Goal: Task Accomplishment & Management: Use online tool/utility

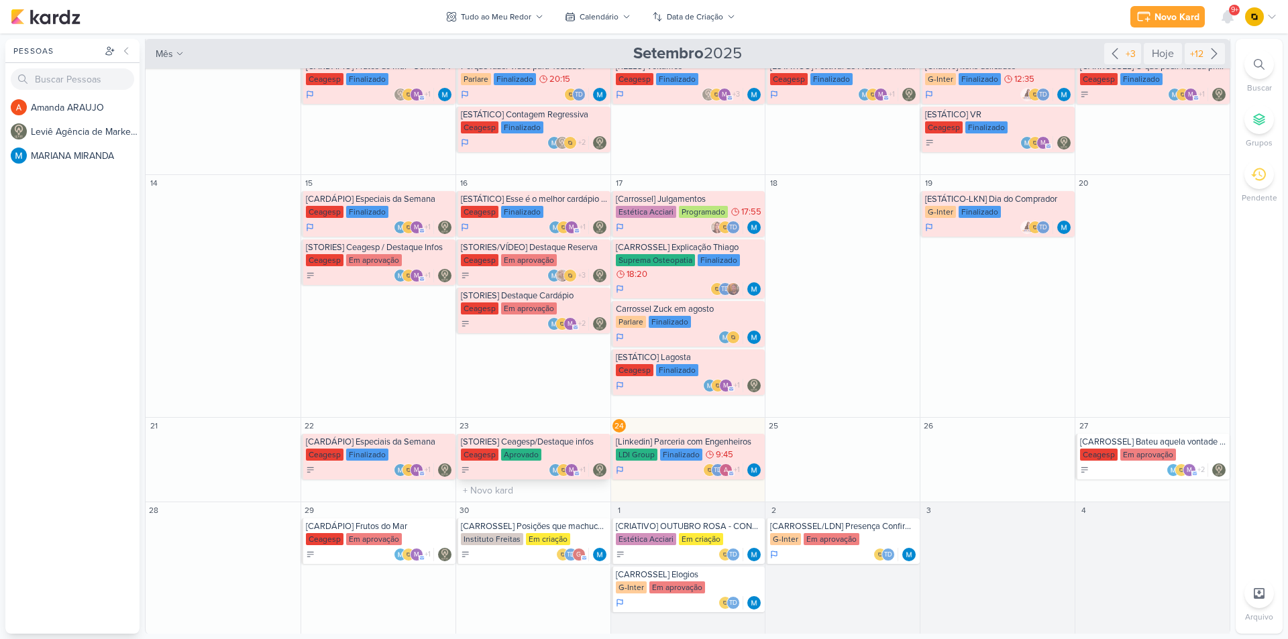
scroll to position [209, 0]
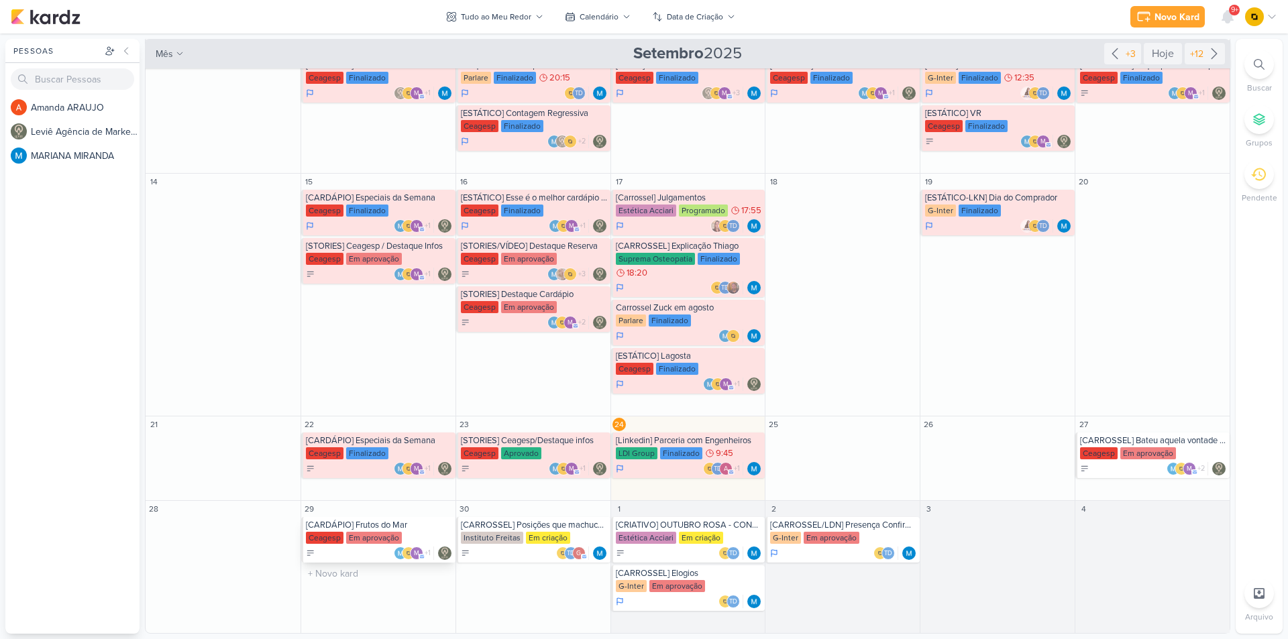
click at [365, 526] on div "[CARDÁPIO] Frutos do Mar" at bounding box center [379, 525] width 147 height 11
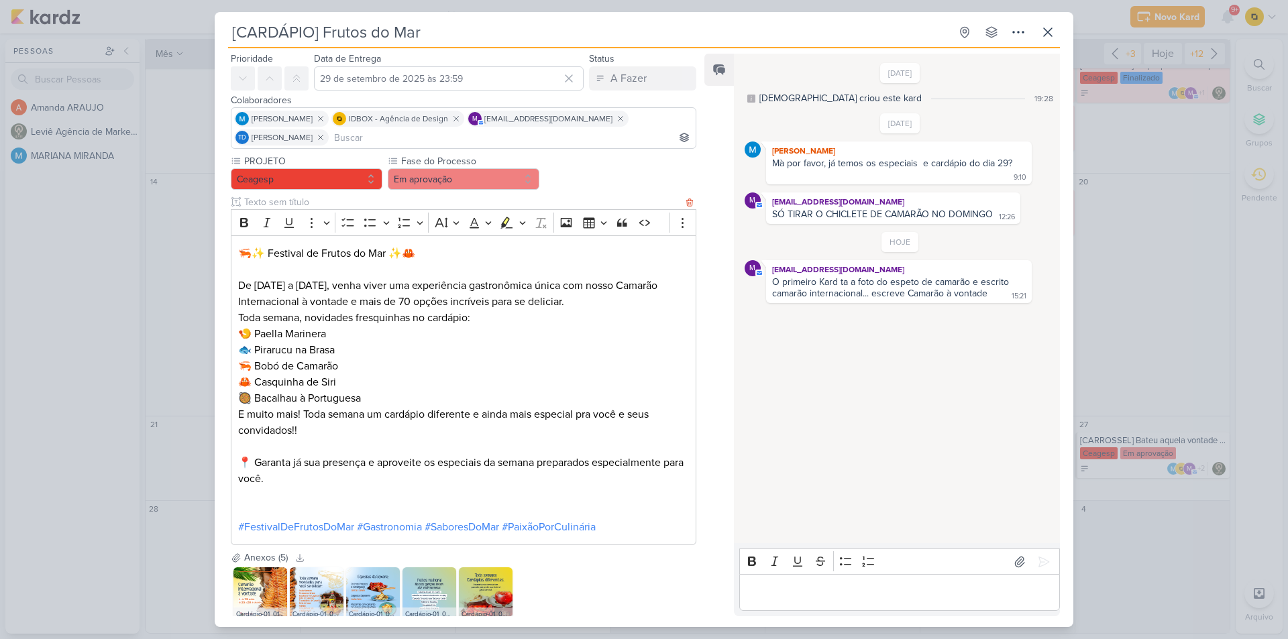
scroll to position [67, 0]
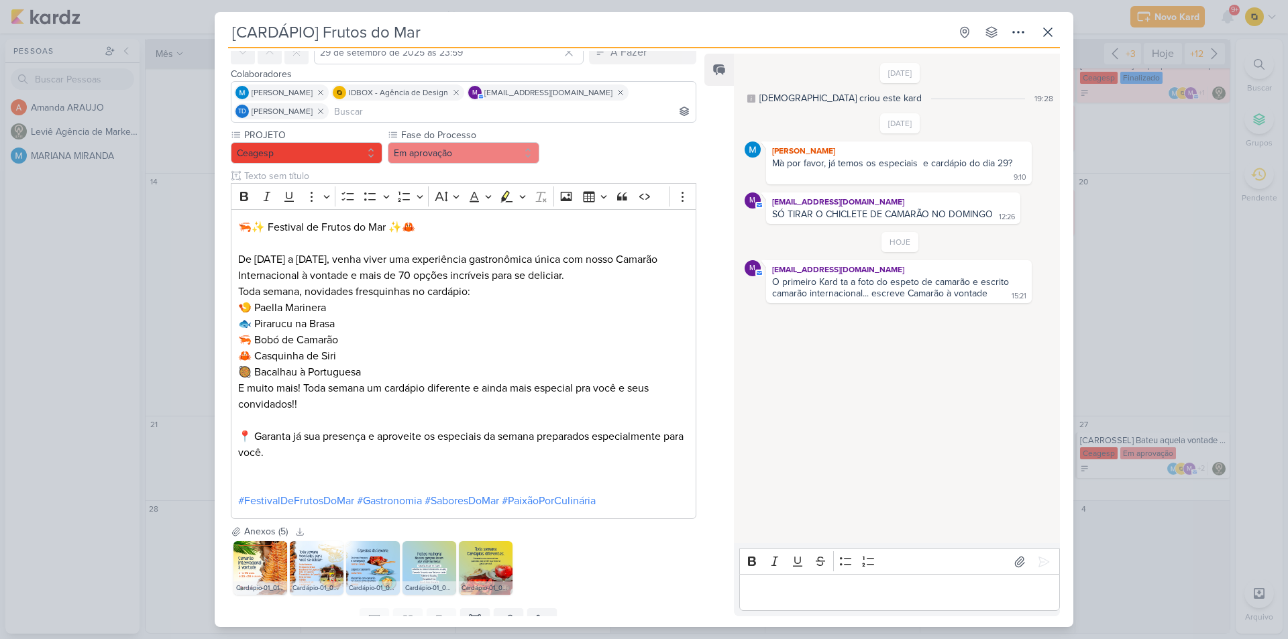
click at [113, 410] on div "[CARDÁPIO] Frutos do Mar Criado por [DEMOGRAPHIC_DATA]" at bounding box center [644, 319] width 1288 height 639
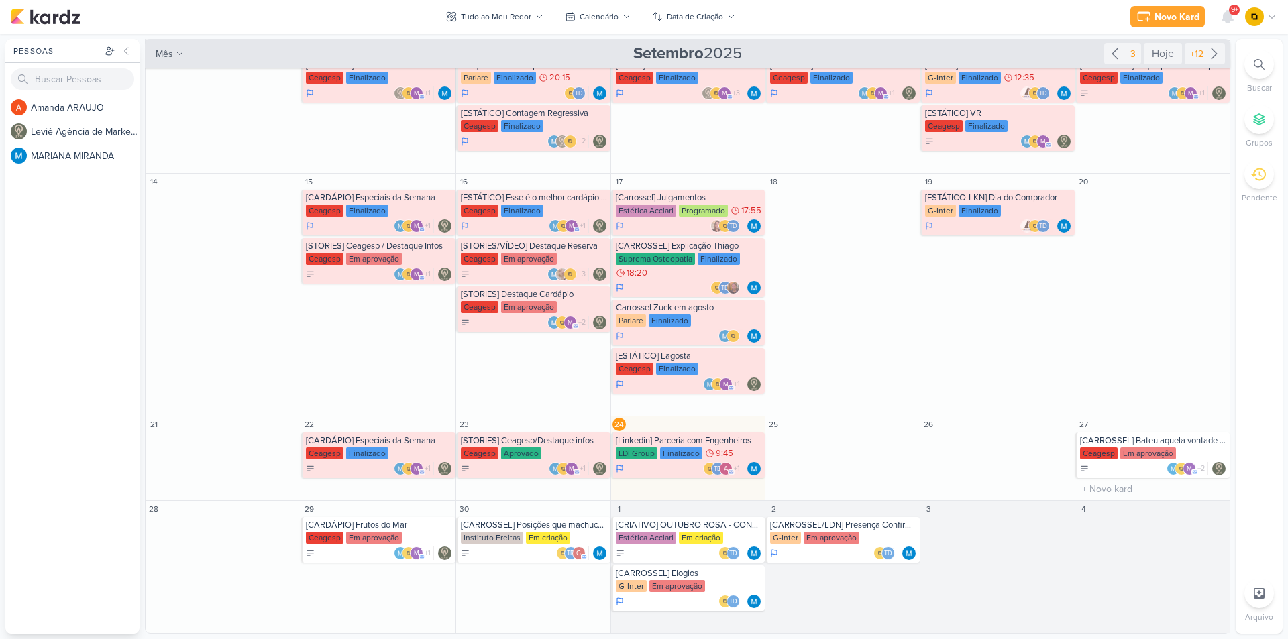
click at [1163, 431] on div "27" at bounding box center [1152, 425] width 154 height 16
click at [1163, 440] on div "[CARROSSEL] Bateu aquela vontade de frutos do mar? Vem para o Festival" at bounding box center [1153, 440] width 147 height 11
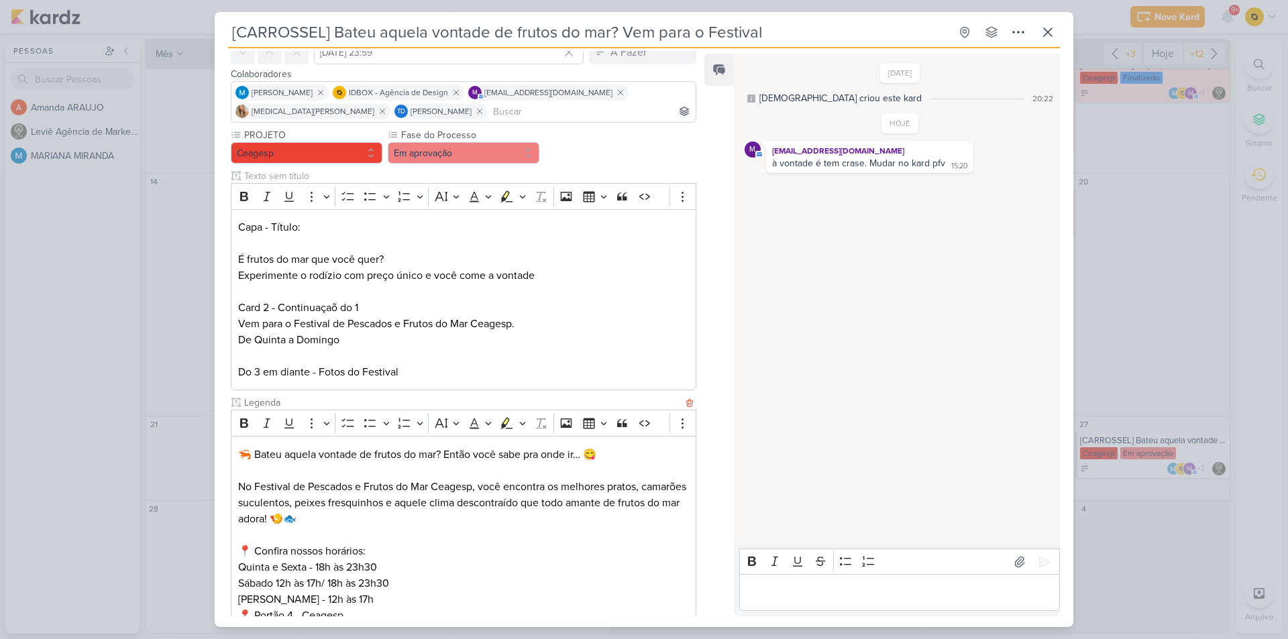
scroll to position [318, 0]
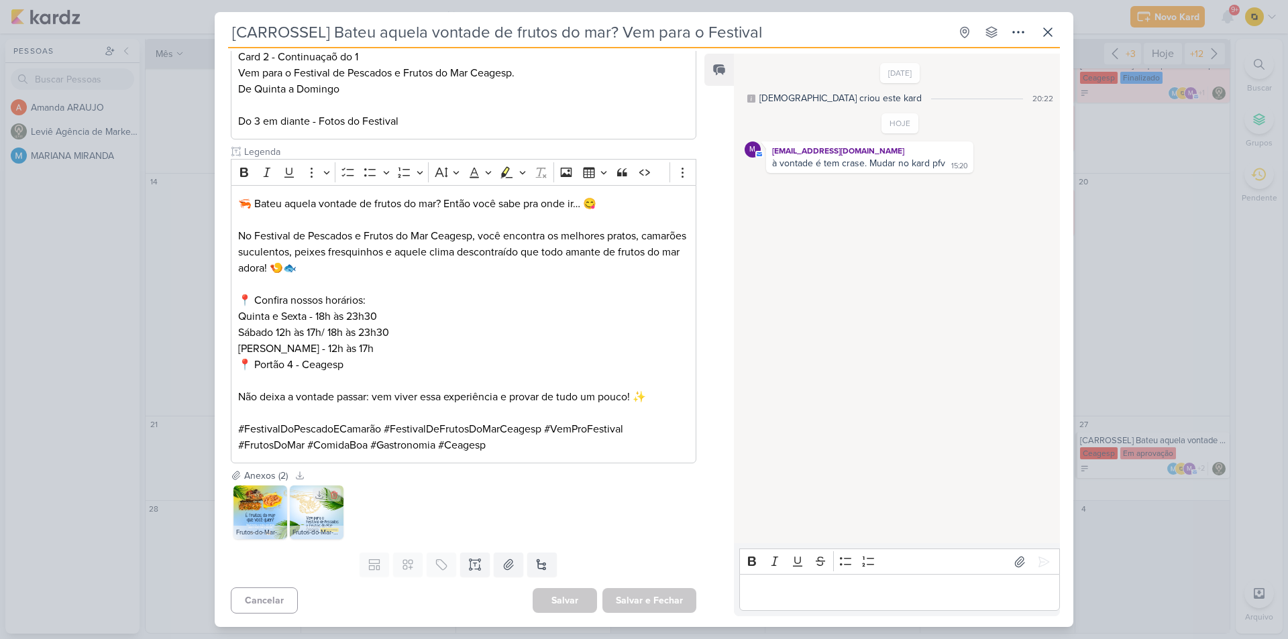
click at [301, 533] on div "Frutos-do-Mar-que-você-quer_02.jpg" at bounding box center [317, 532] width 54 height 13
click at [305, 515] on img at bounding box center [317, 513] width 54 height 54
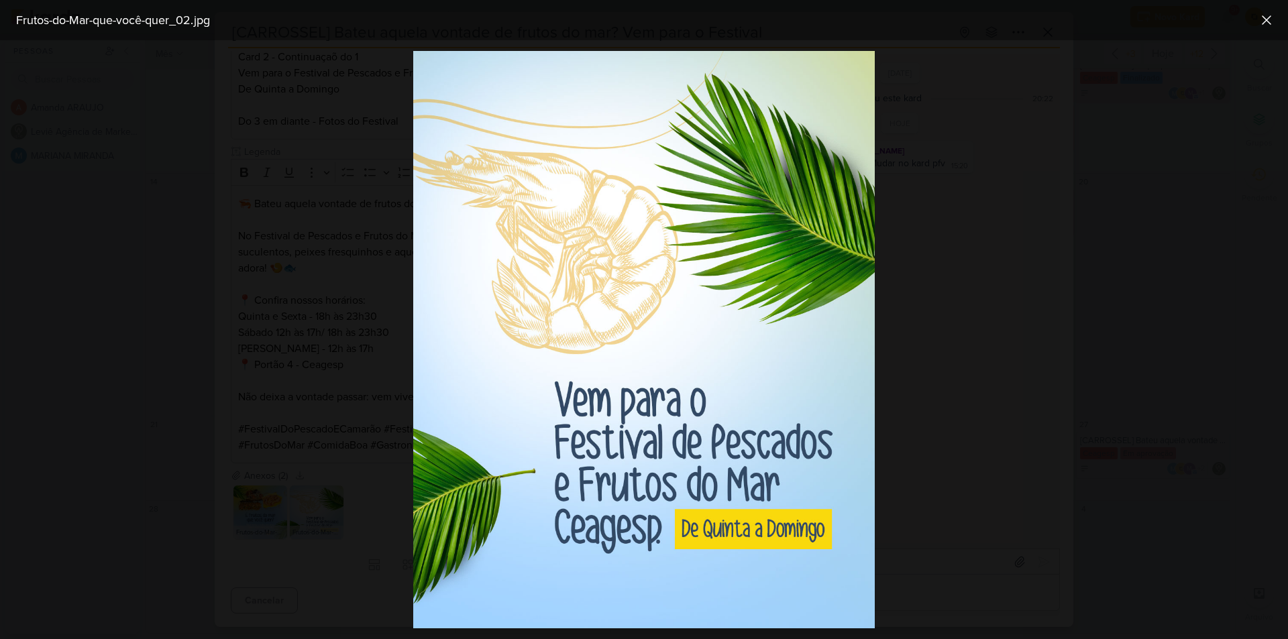
click at [159, 17] on div "Frutos-do-Mar-que-você-quer_02.jpg" at bounding box center [633, 20] width 1245 height 18
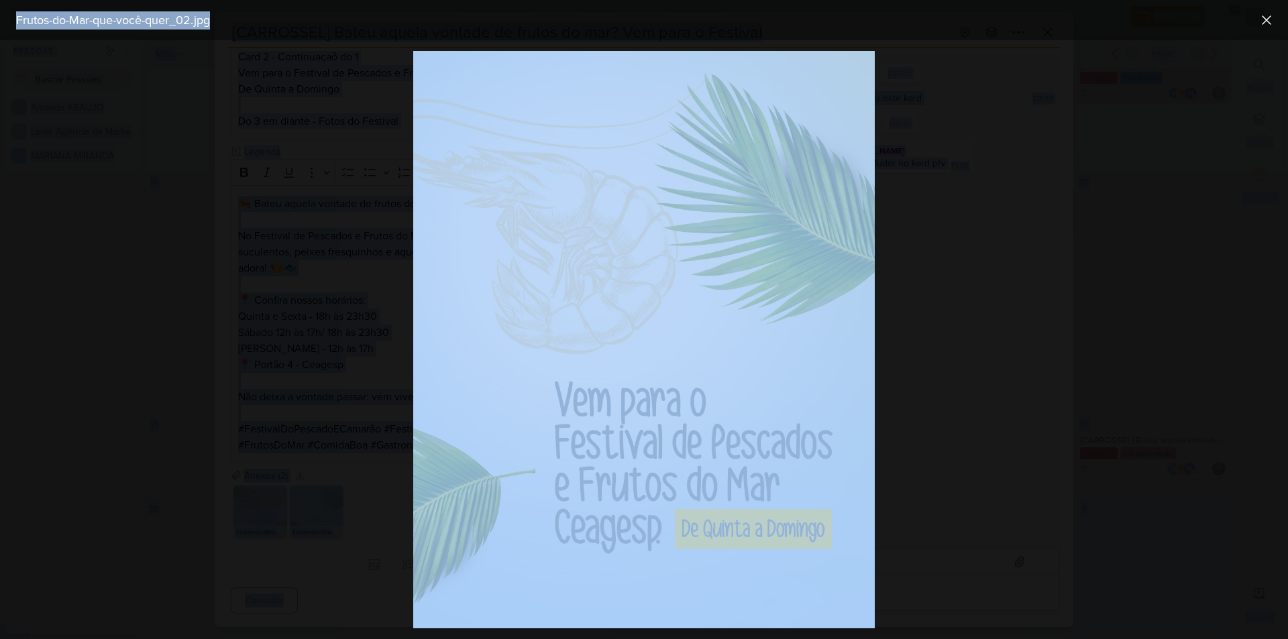
click at [159, 19] on div "Frutos-do-Mar-que-você-quer_02.jpg" at bounding box center [633, 20] width 1245 height 18
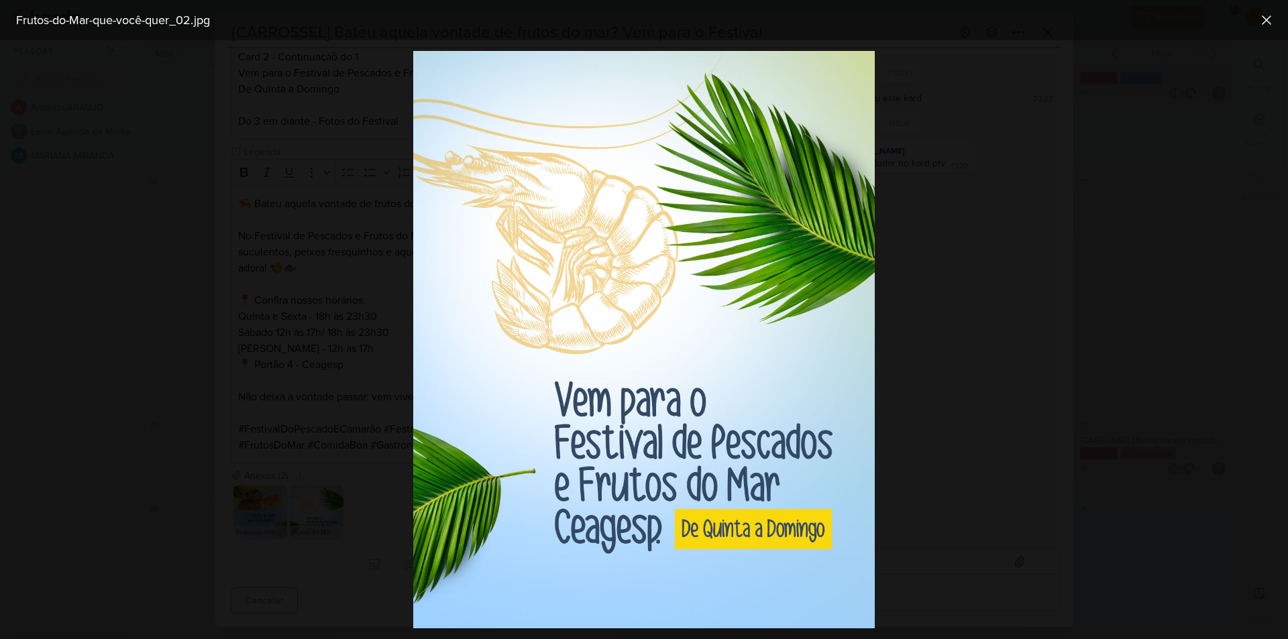
click at [174, 21] on div "Frutos-do-Mar-que-você-quer_02.jpg" at bounding box center [633, 20] width 1245 height 18
copy div "Frutos-do-Mar-que-você-quer_02.jpg"
click at [327, 232] on div at bounding box center [644, 339] width 1288 height 599
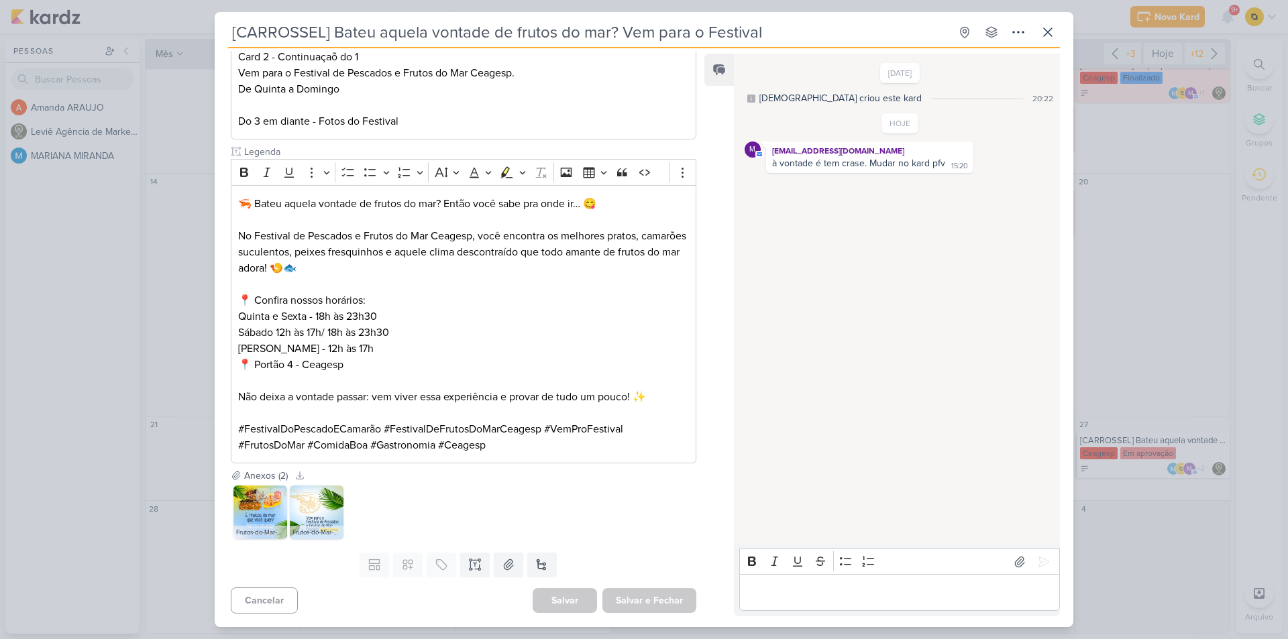
click at [274, 506] on img at bounding box center [260, 513] width 54 height 54
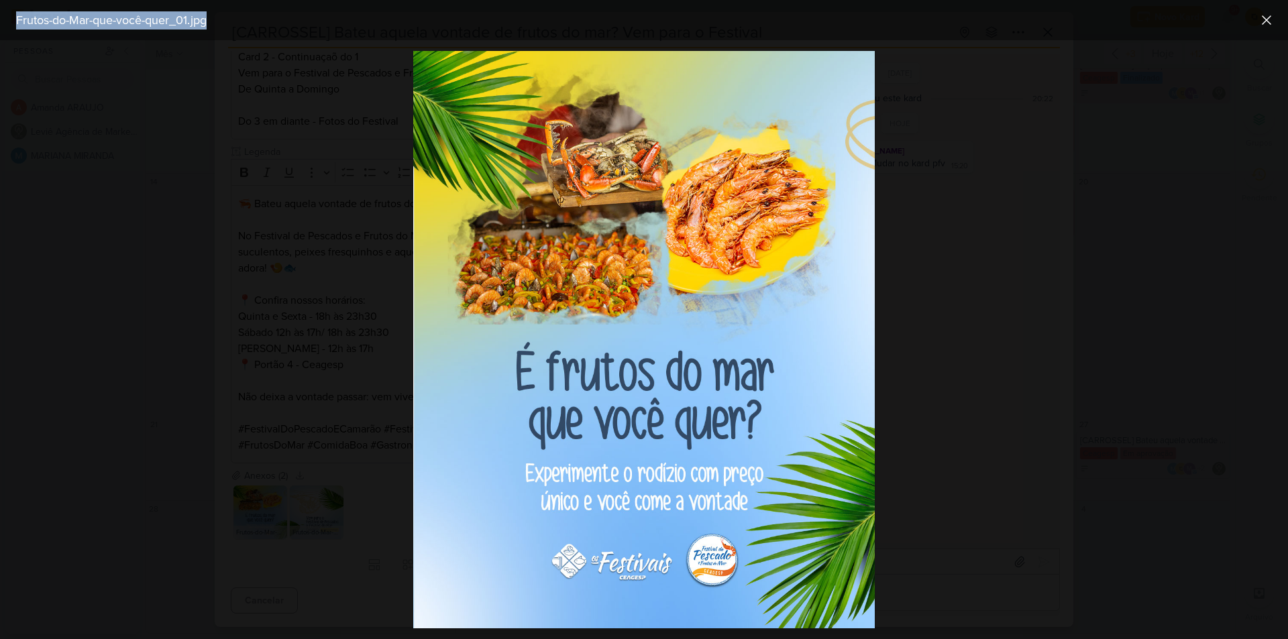
click at [302, 386] on div at bounding box center [644, 339] width 1288 height 599
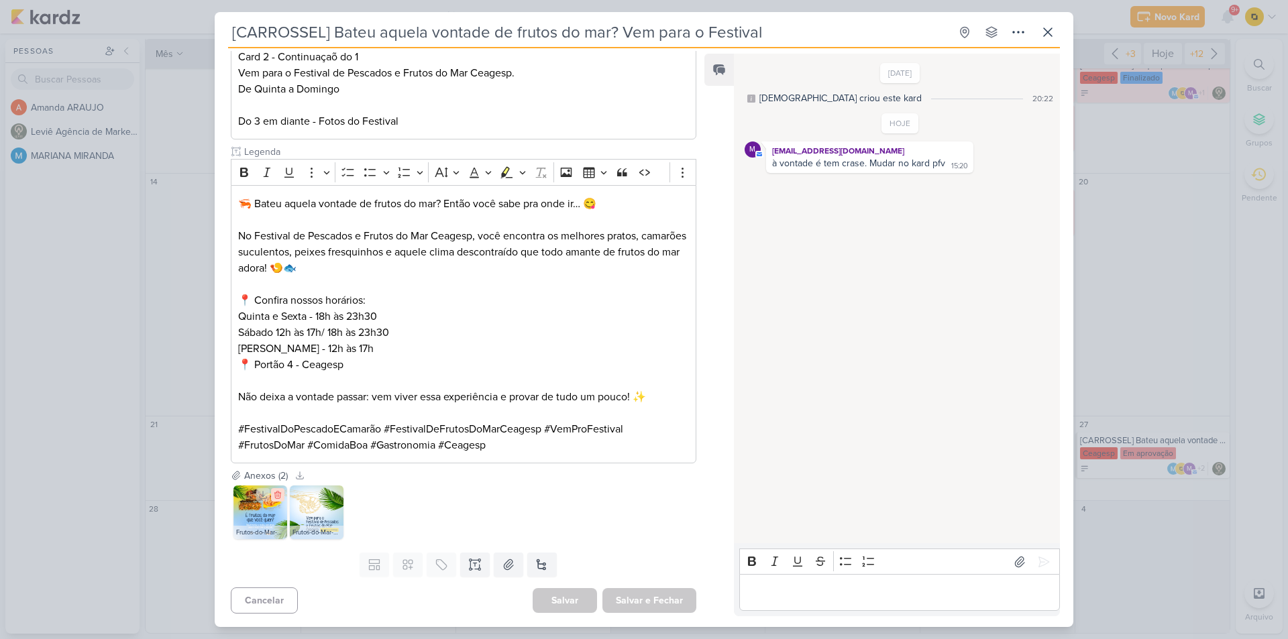
click at [278, 493] on icon at bounding box center [277, 495] width 6 height 7
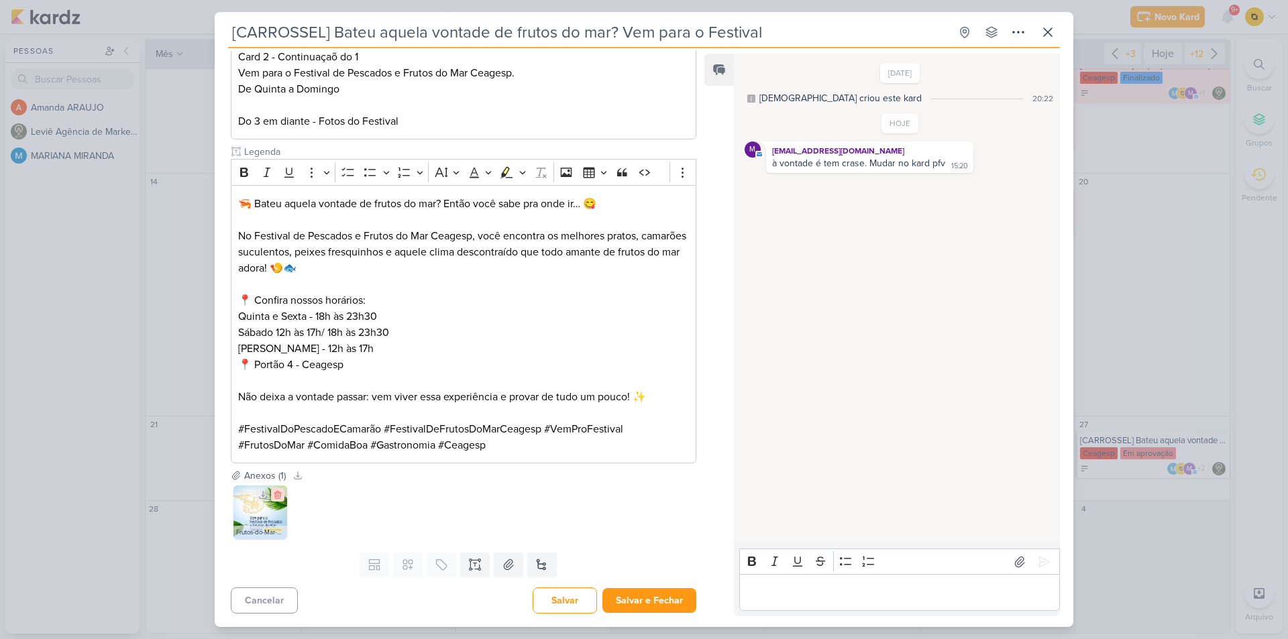
click at [282, 492] on icon at bounding box center [277, 494] width 9 height 9
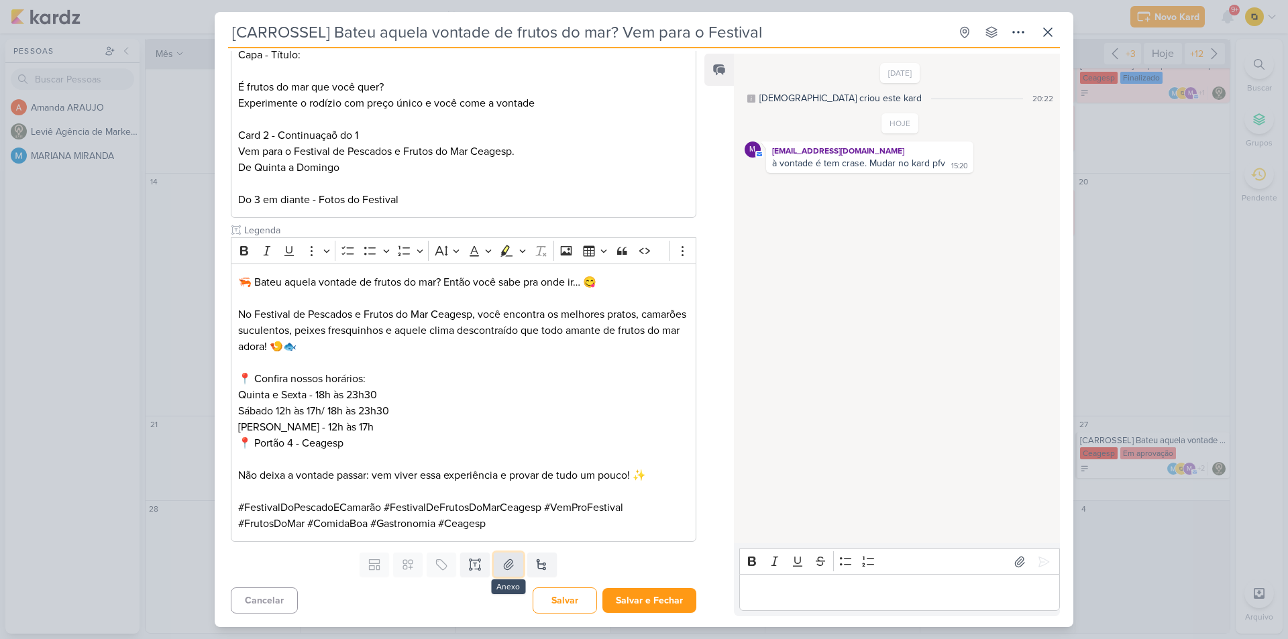
click at [512, 574] on button at bounding box center [509, 565] width 30 height 24
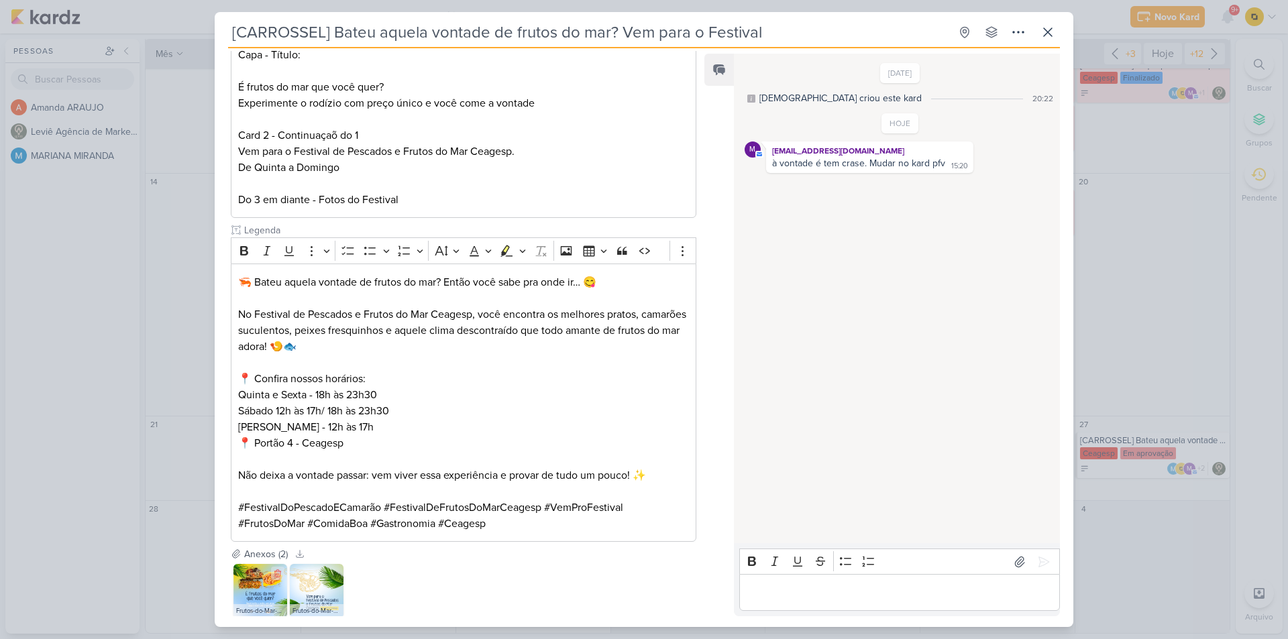
click at [246, 592] on img at bounding box center [260, 591] width 54 height 54
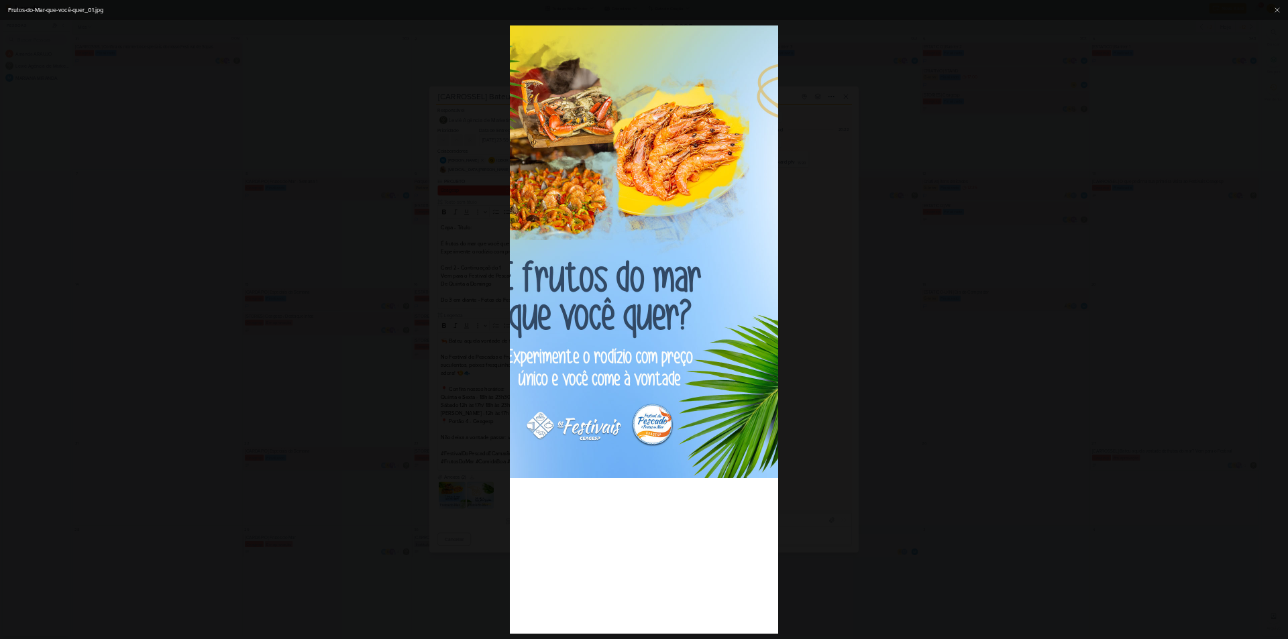
scroll to position [0, 182]
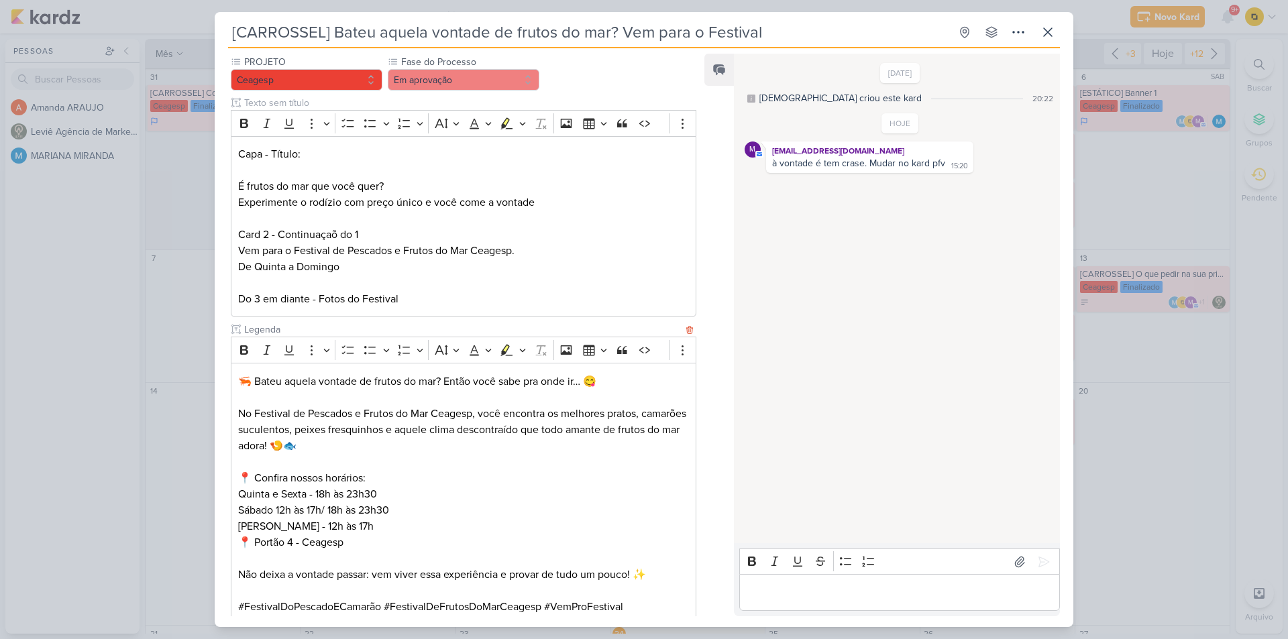
scroll to position [268, 0]
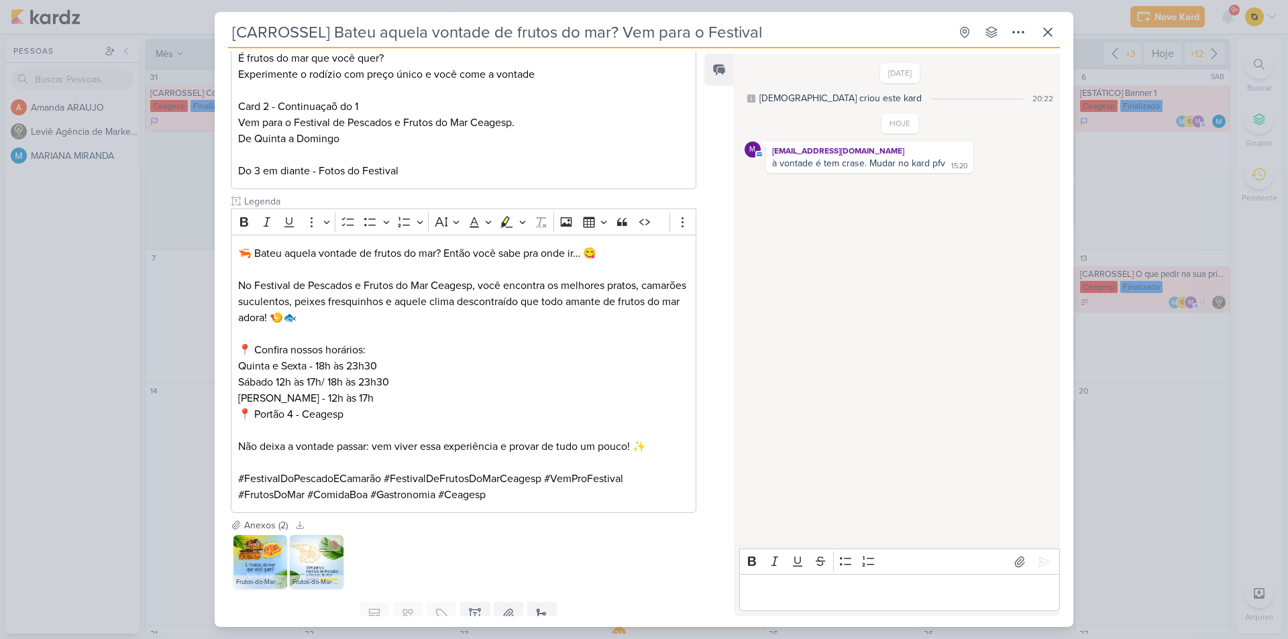
click at [320, 561] on img at bounding box center [317, 562] width 54 height 54
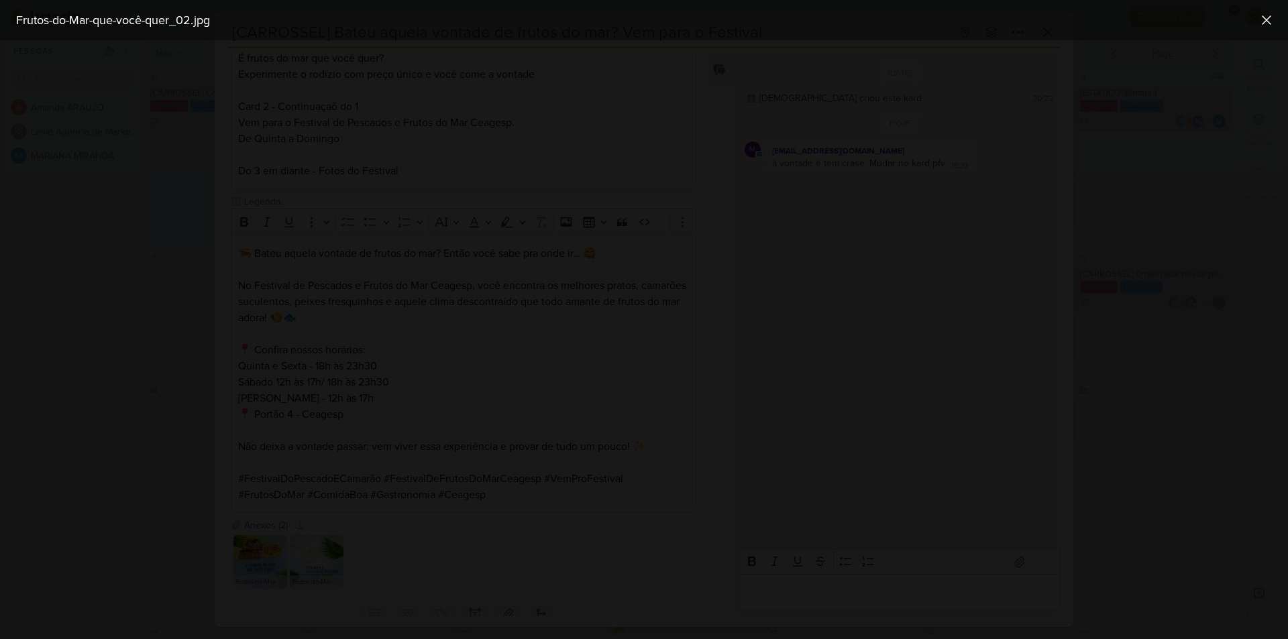
click at [257, 419] on div at bounding box center [644, 339] width 1288 height 599
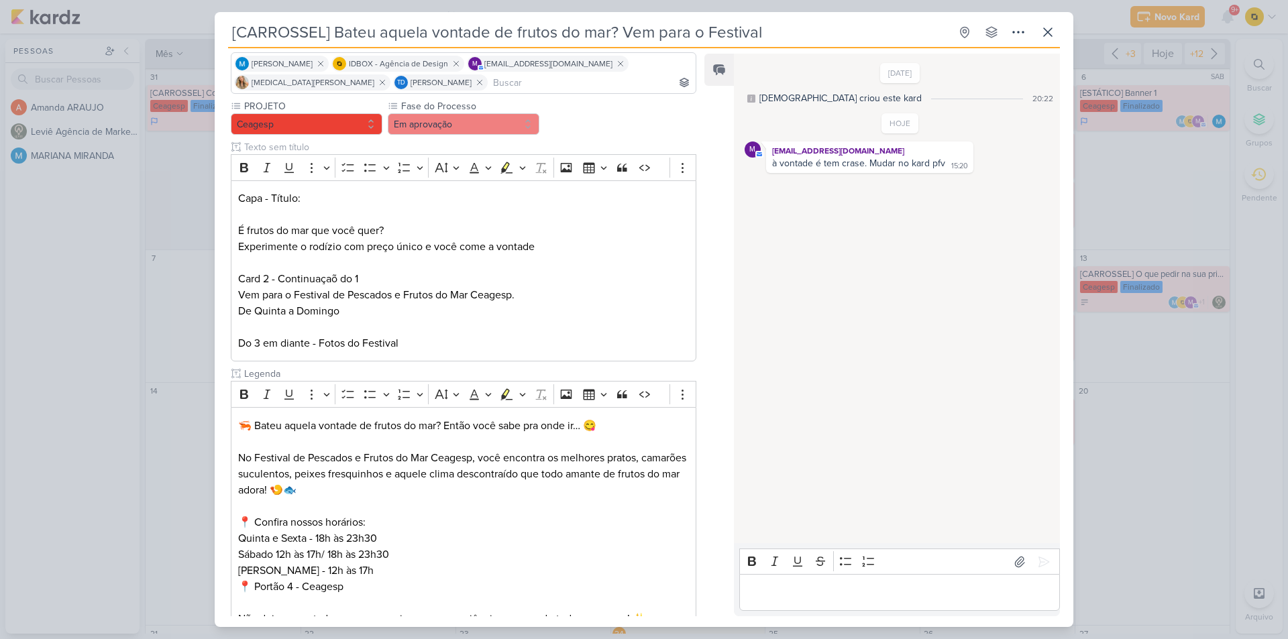
scroll to position [67, 0]
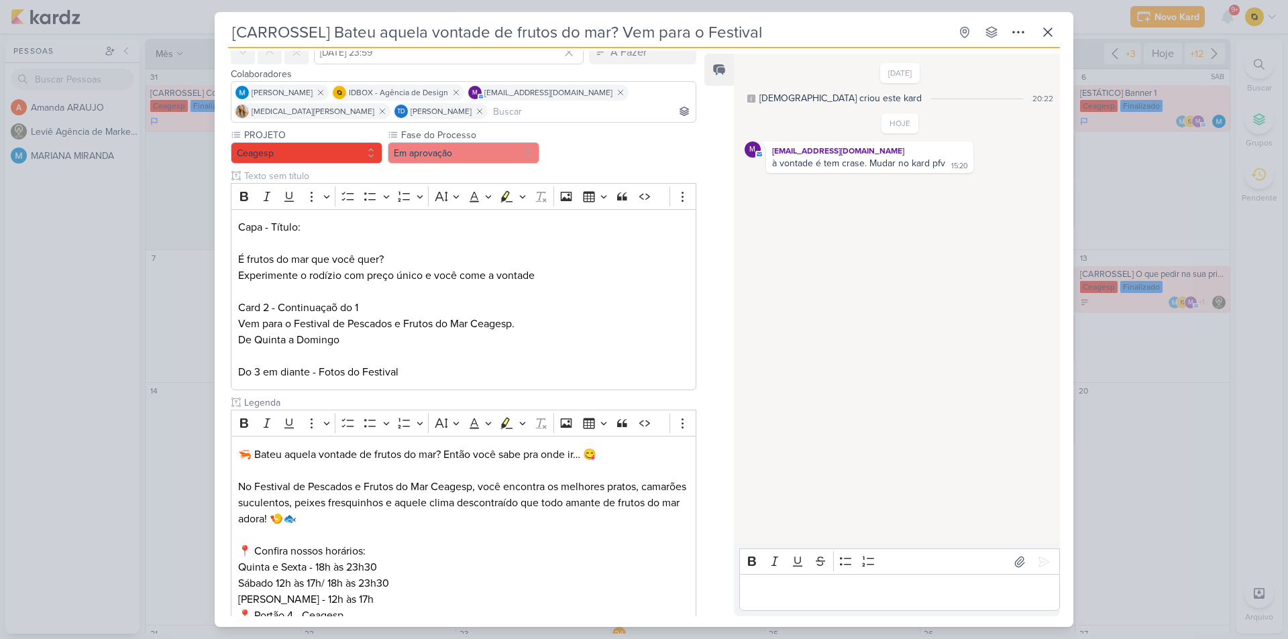
click at [881, 603] on div "Editor editing area: main" at bounding box center [899, 592] width 321 height 37
click at [1046, 34] on icon at bounding box center [1048, 32] width 8 height 8
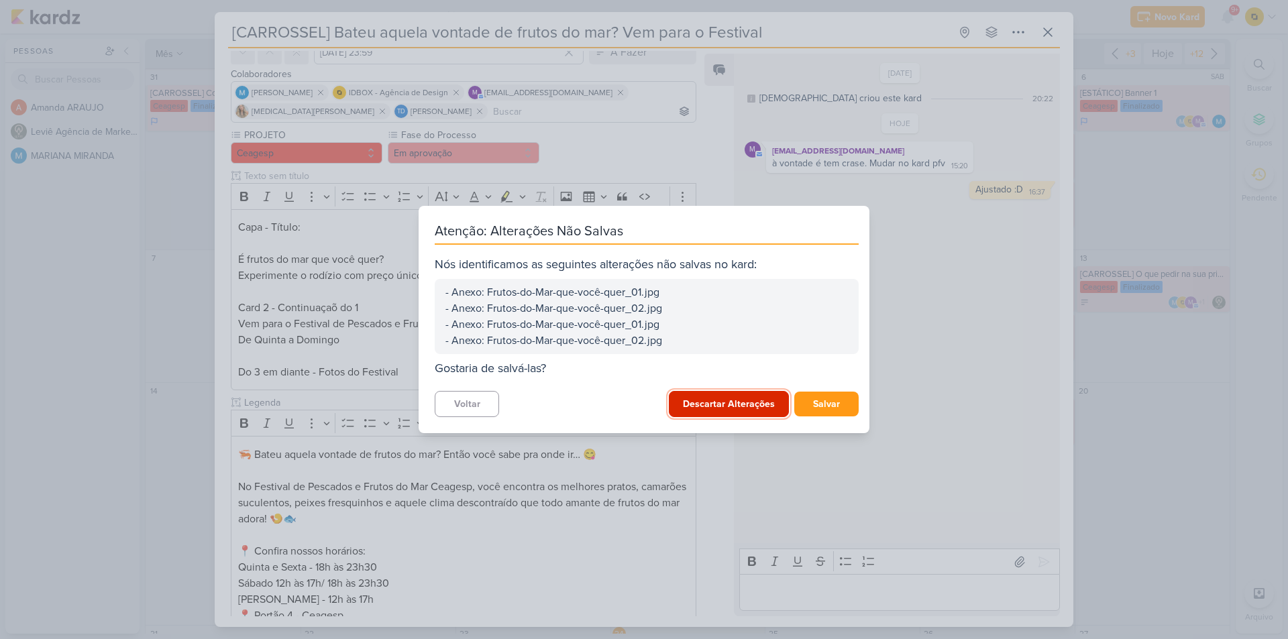
click at [755, 406] on button "Descartar Alterações" at bounding box center [729, 404] width 120 height 26
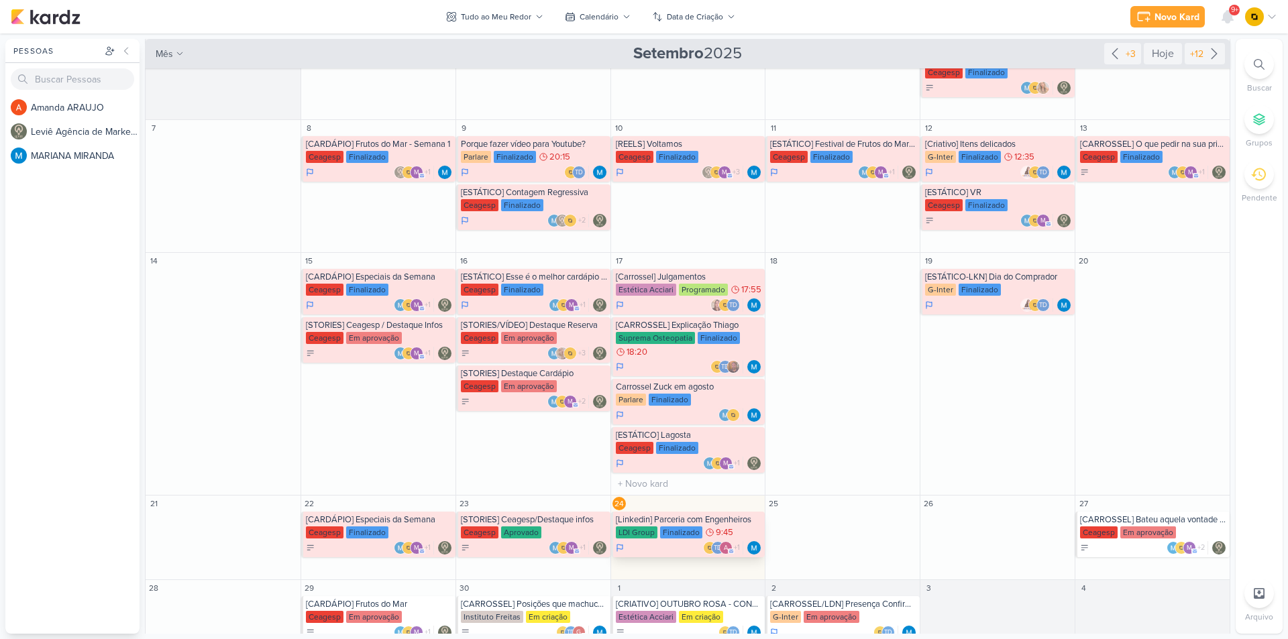
scroll to position [134, 0]
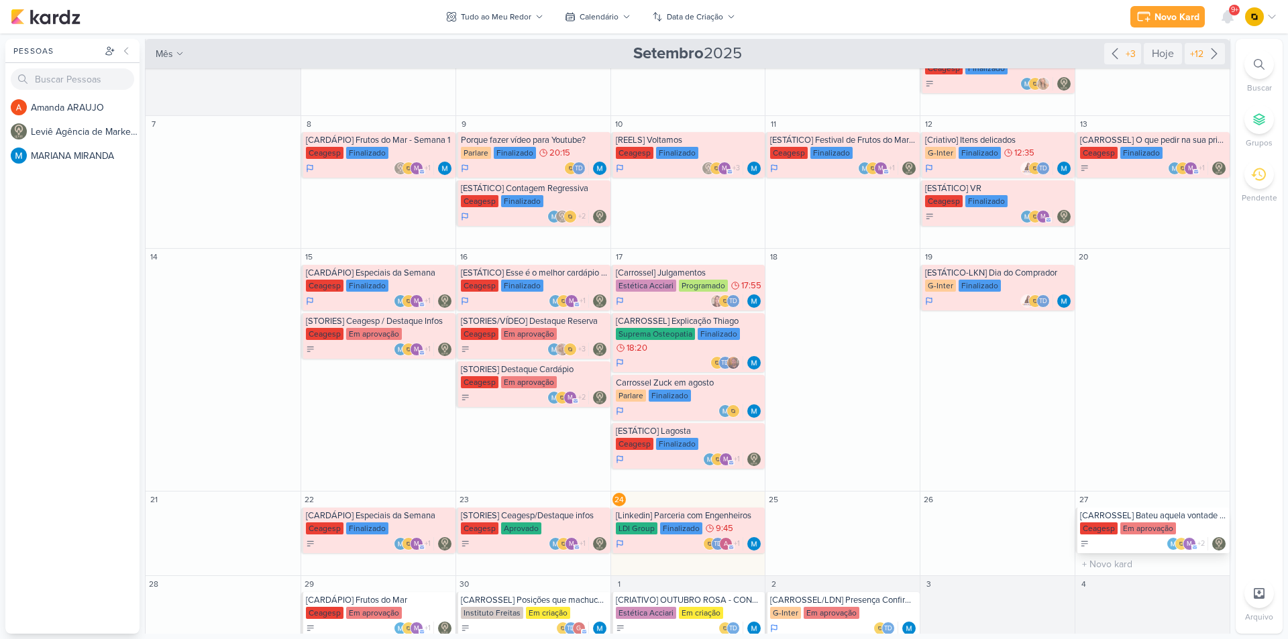
click at [1157, 520] on div "[CARROSSEL] Bateu aquela vontade de frutos do mar? Vem para o Festival" at bounding box center [1153, 516] width 147 height 11
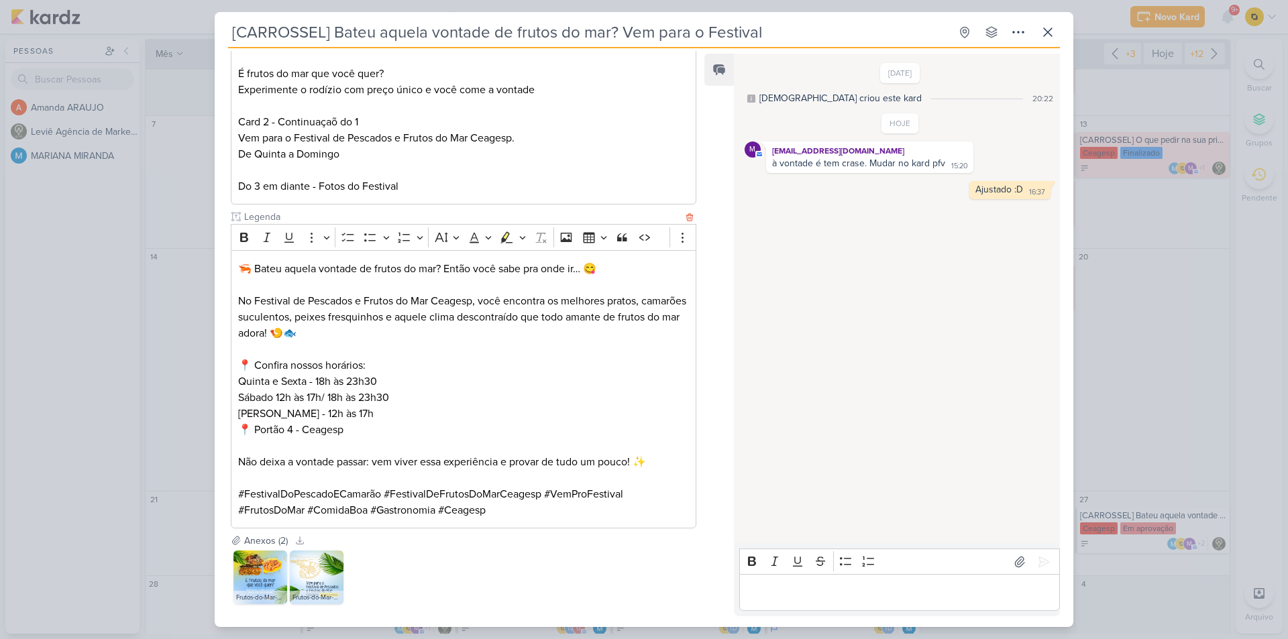
scroll to position [268, 0]
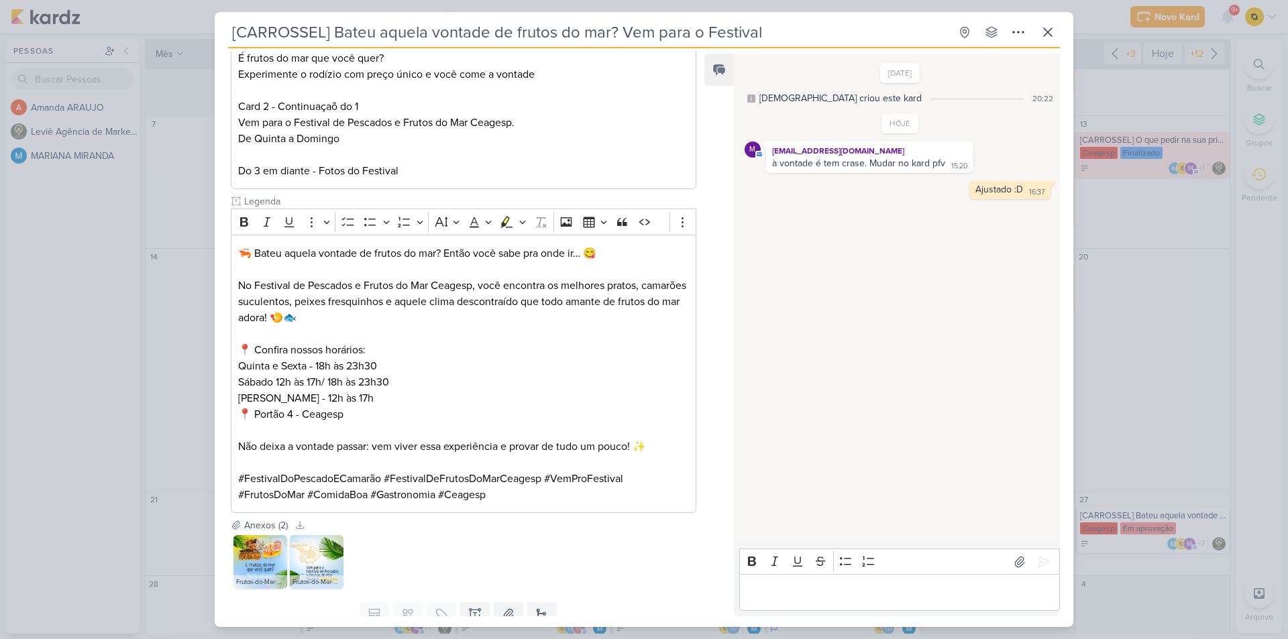
click at [266, 563] on img at bounding box center [260, 562] width 54 height 54
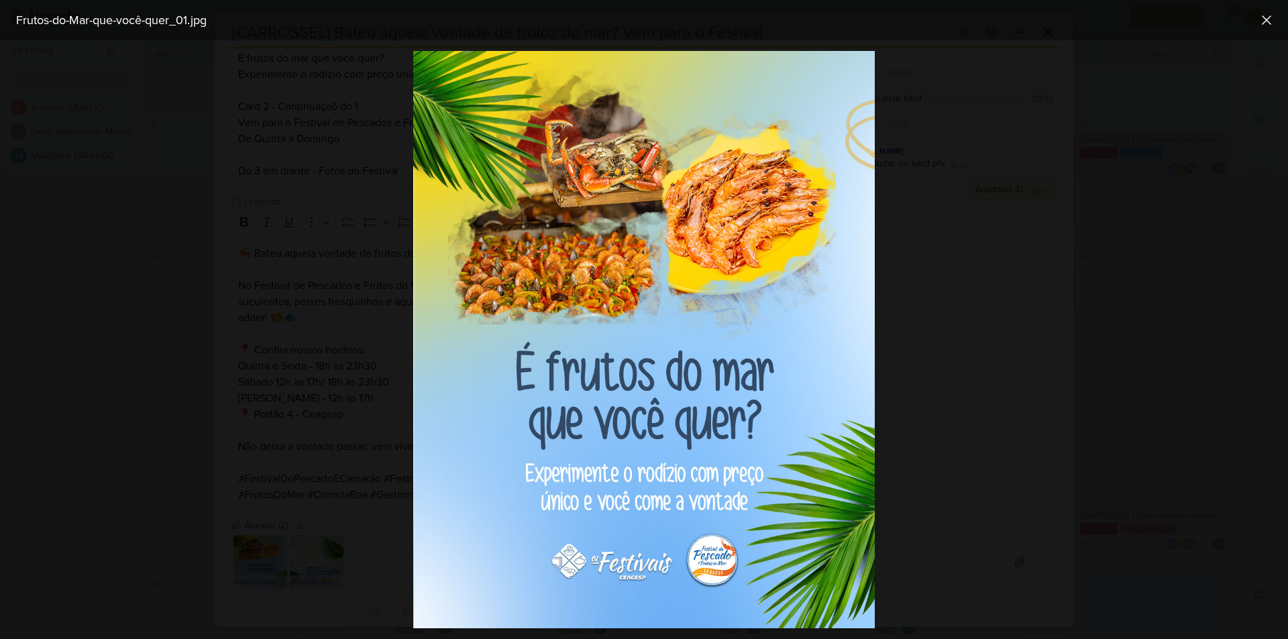
click at [267, 548] on div at bounding box center [644, 339] width 1288 height 599
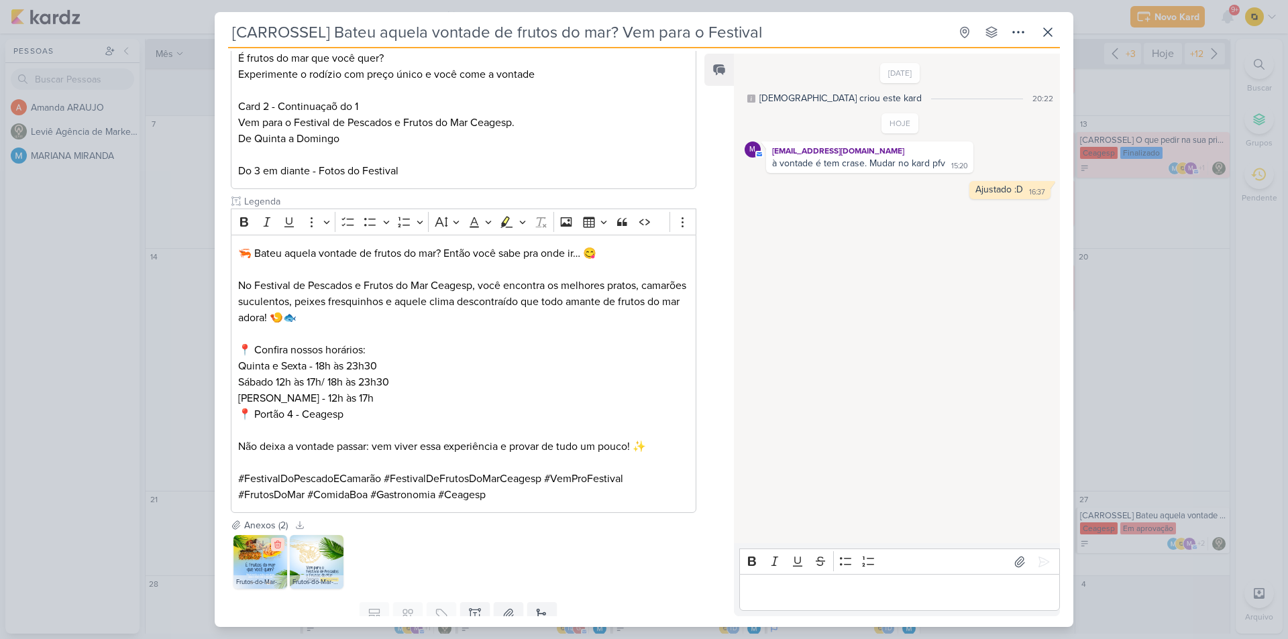
click at [274, 541] on icon at bounding box center [277, 544] width 9 height 9
click at [277, 545] on icon at bounding box center [277, 544] width 6 height 7
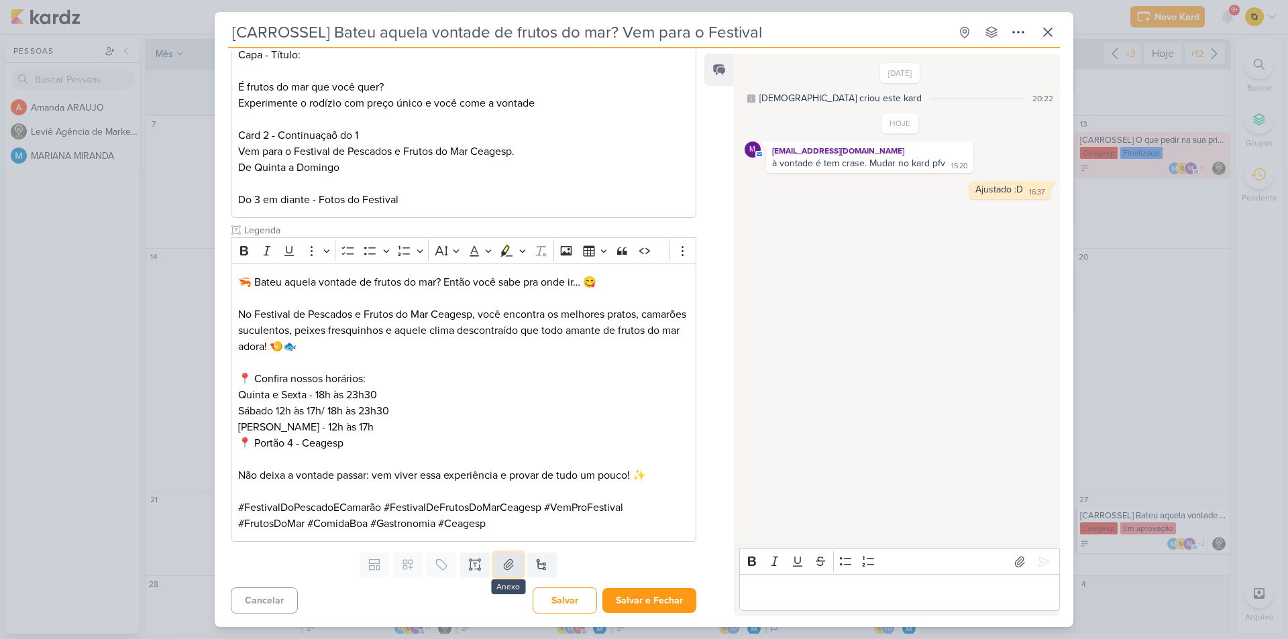
click at [507, 568] on icon at bounding box center [508, 564] width 9 height 10
click at [1013, 564] on icon at bounding box center [1019, 561] width 13 height 13
click at [1037, 558] on icon at bounding box center [1043, 561] width 13 height 13
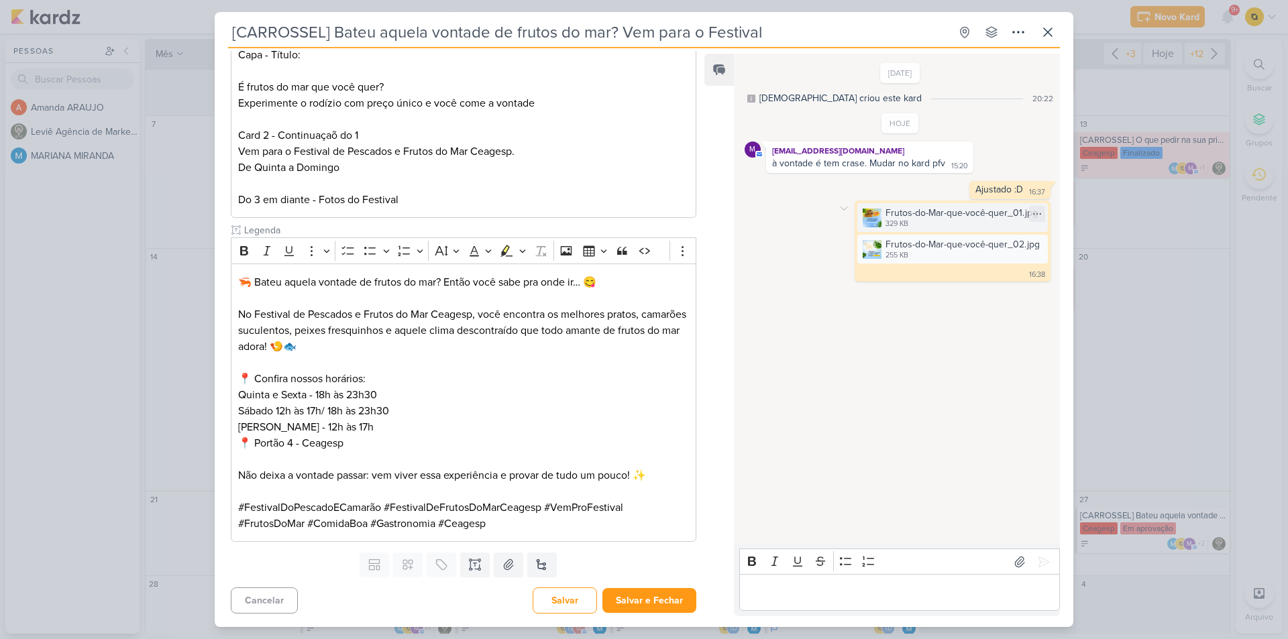
click at [869, 214] on img at bounding box center [872, 218] width 19 height 19
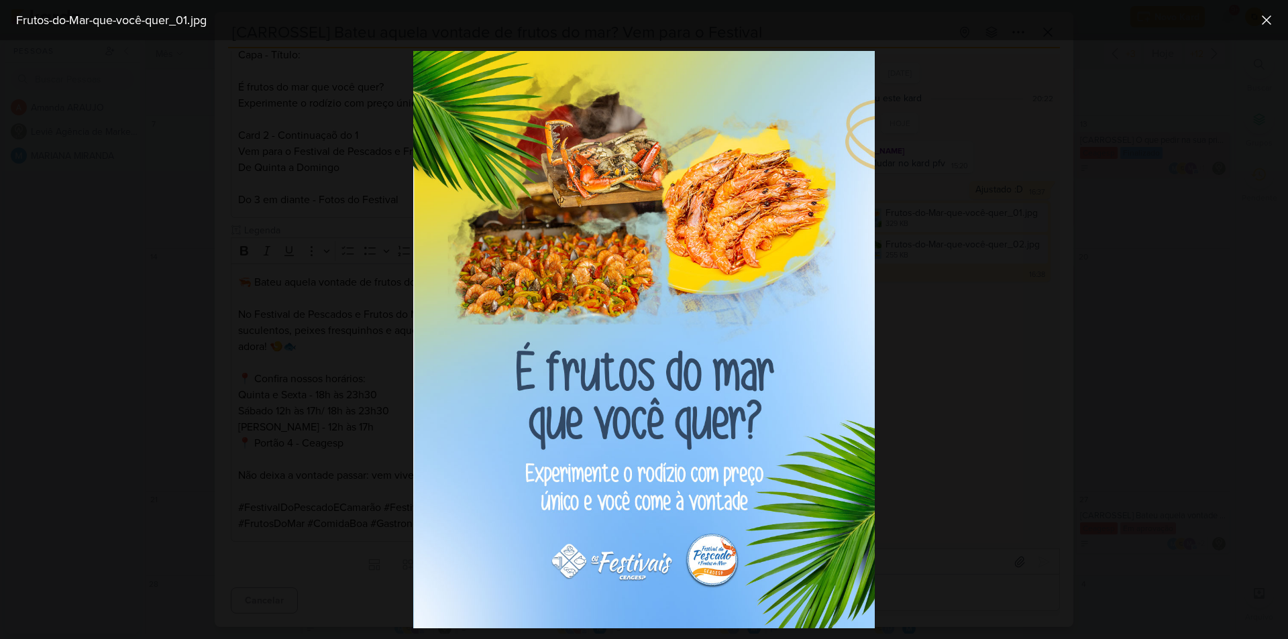
click at [910, 222] on div at bounding box center [644, 339] width 1288 height 599
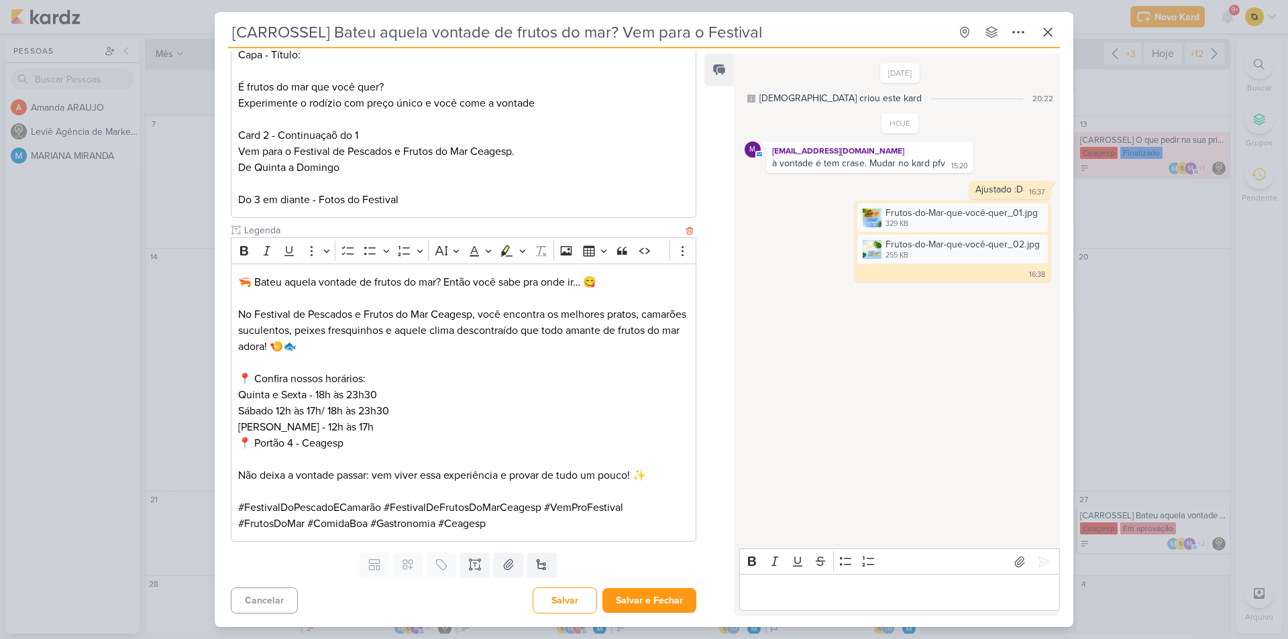
scroll to position [0, 0]
click at [646, 606] on button "Salvar e Fechar" at bounding box center [649, 600] width 94 height 25
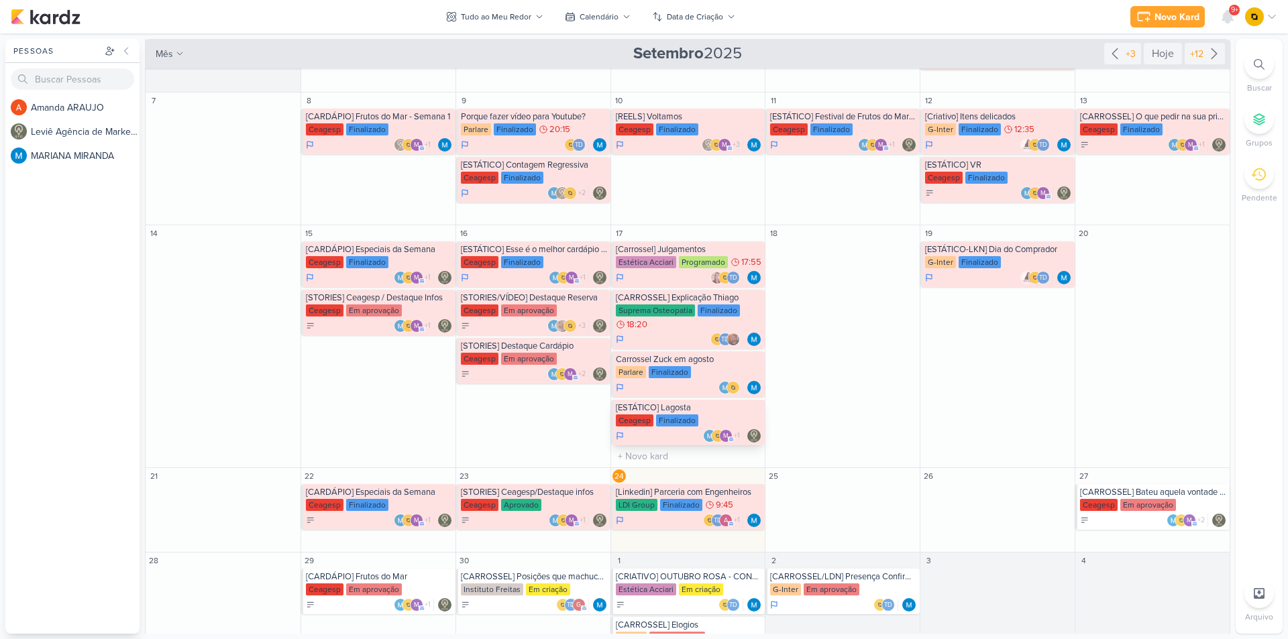
scroll to position [201, 0]
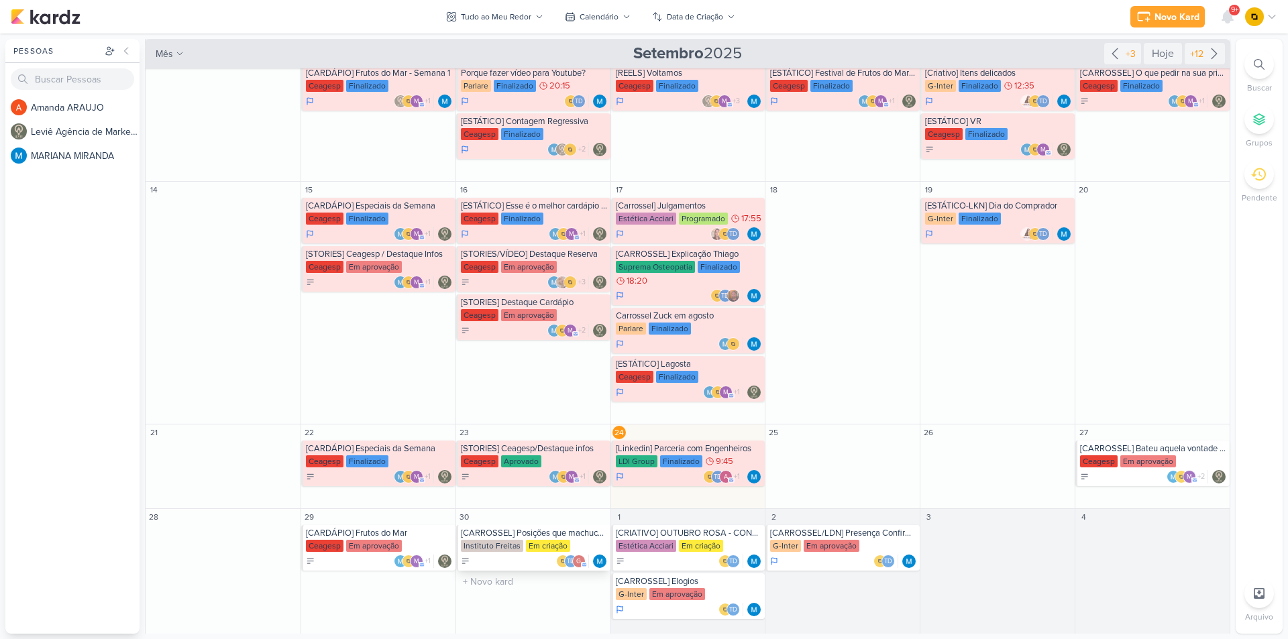
click at [540, 537] on div "[CARROSSEL] Posições que machucam" at bounding box center [534, 533] width 147 height 11
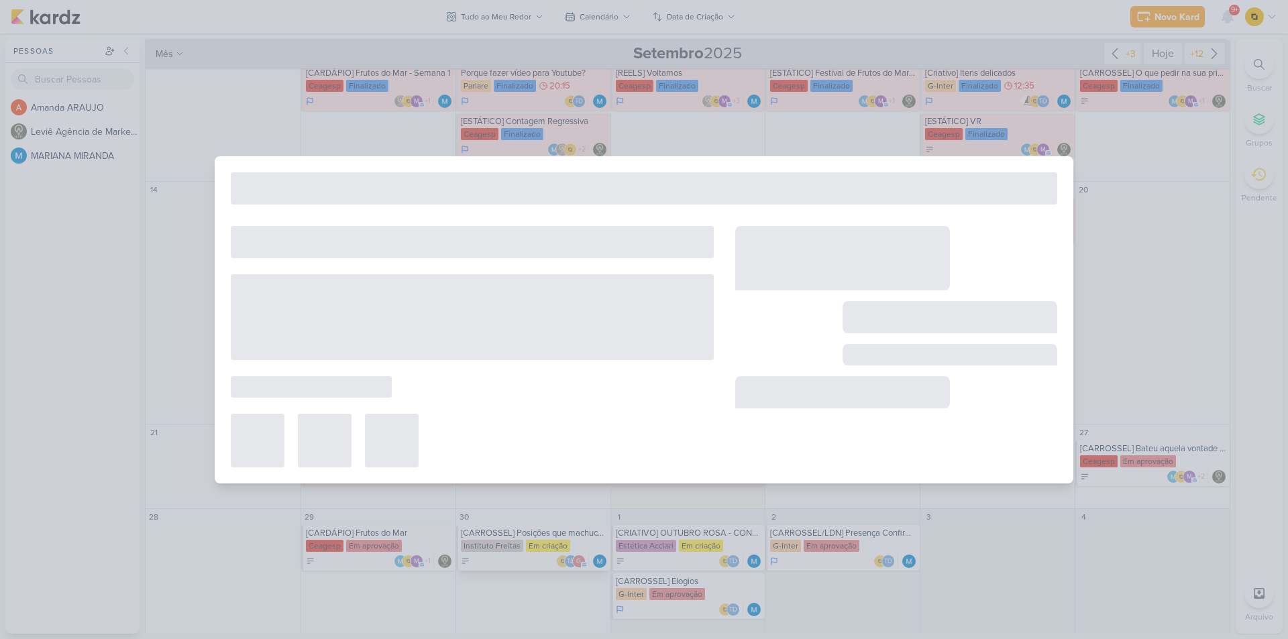
type input "[CARROSSEL] Posições que machucam"
type input "[DATE] 23:59"
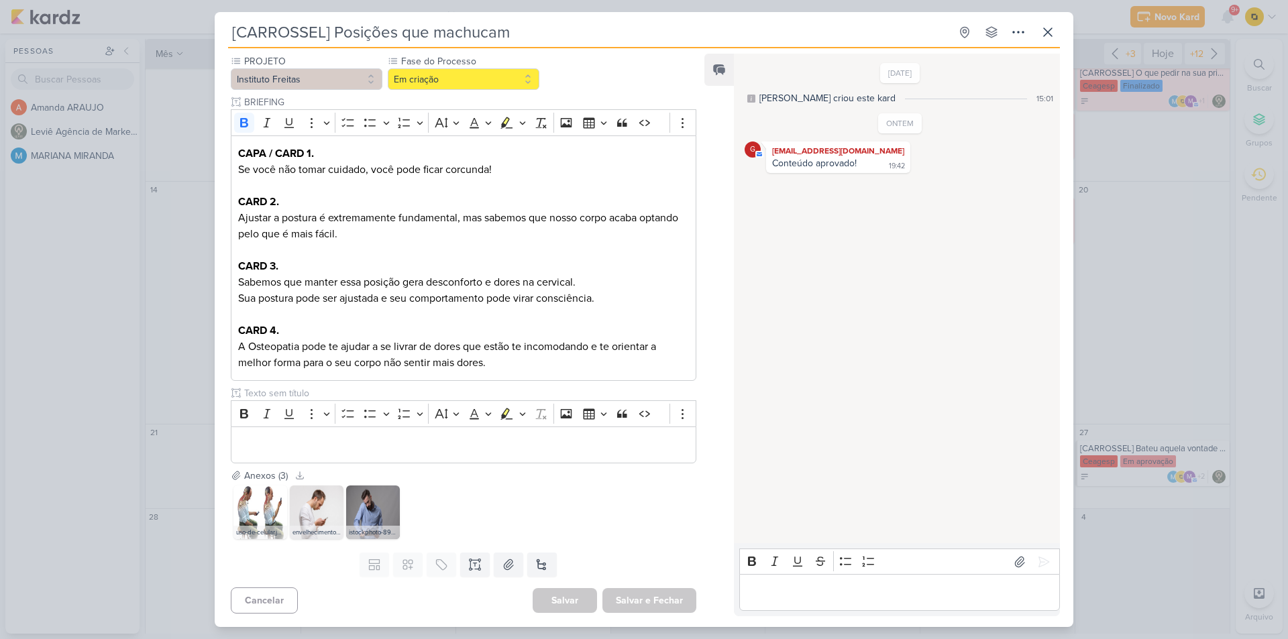
scroll to position [0, 0]
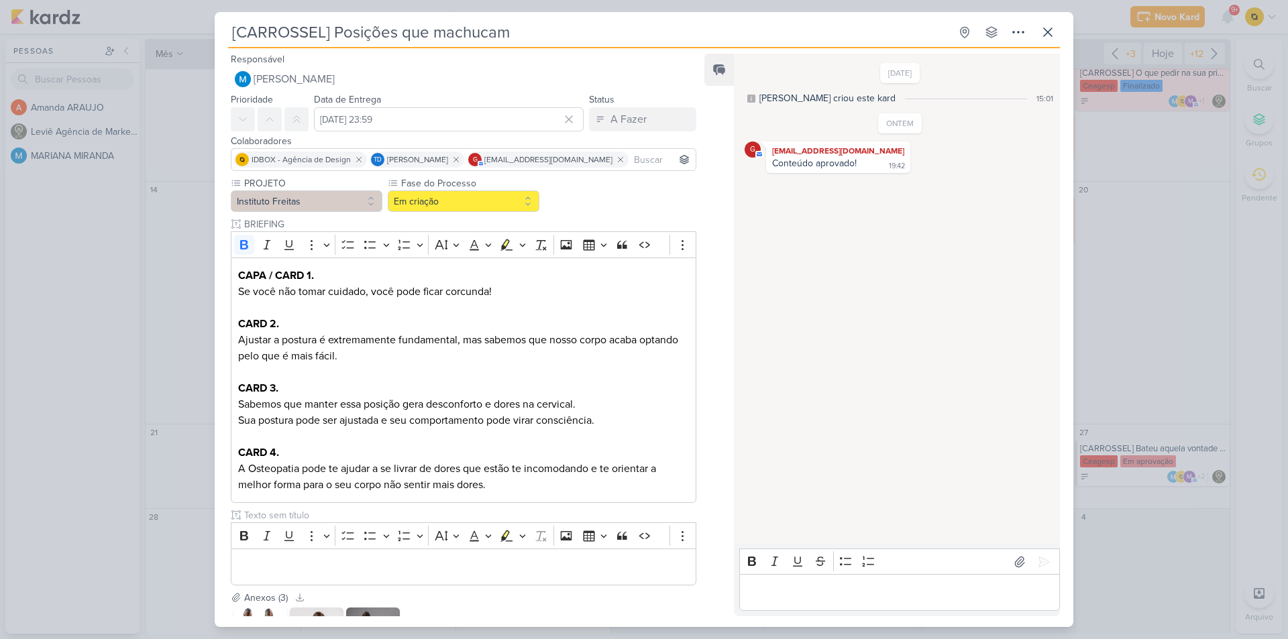
click at [148, 407] on div "[CARROSSEL] Posições que machucam Criado por MARIANA" at bounding box center [644, 319] width 1288 height 639
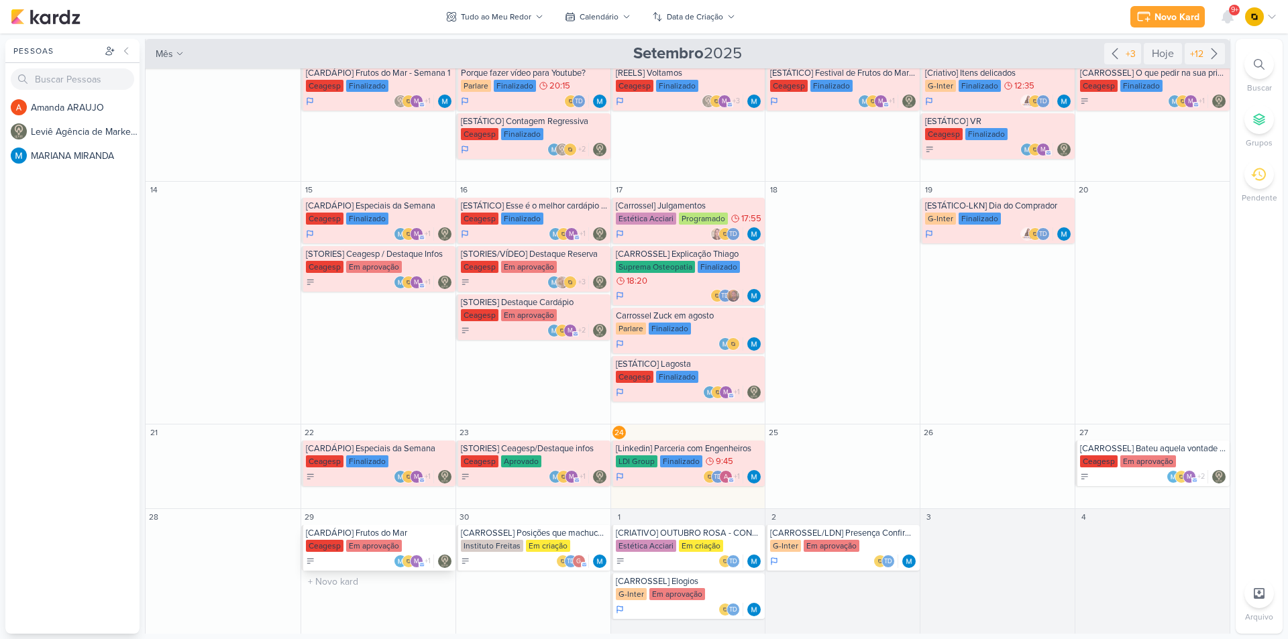
click at [379, 526] on div "[CARDÁPIO] Frutos do Mar [GEOGRAPHIC_DATA] Em aprovação m +1" at bounding box center [378, 548] width 154 height 46
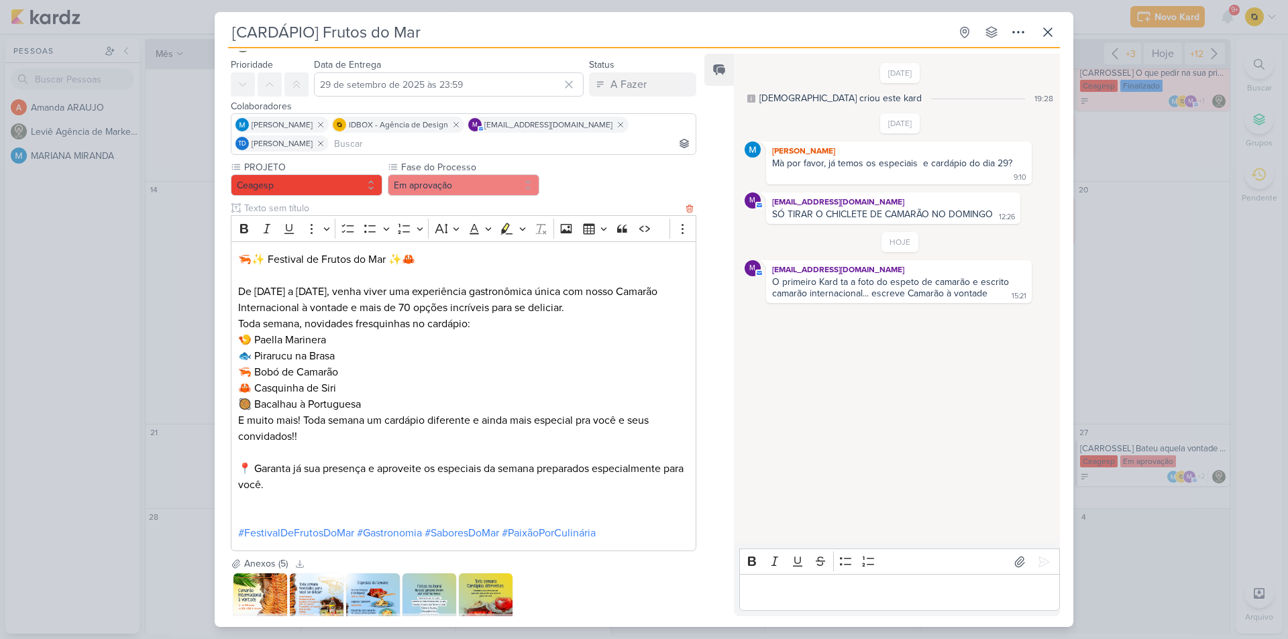
scroll to position [67, 0]
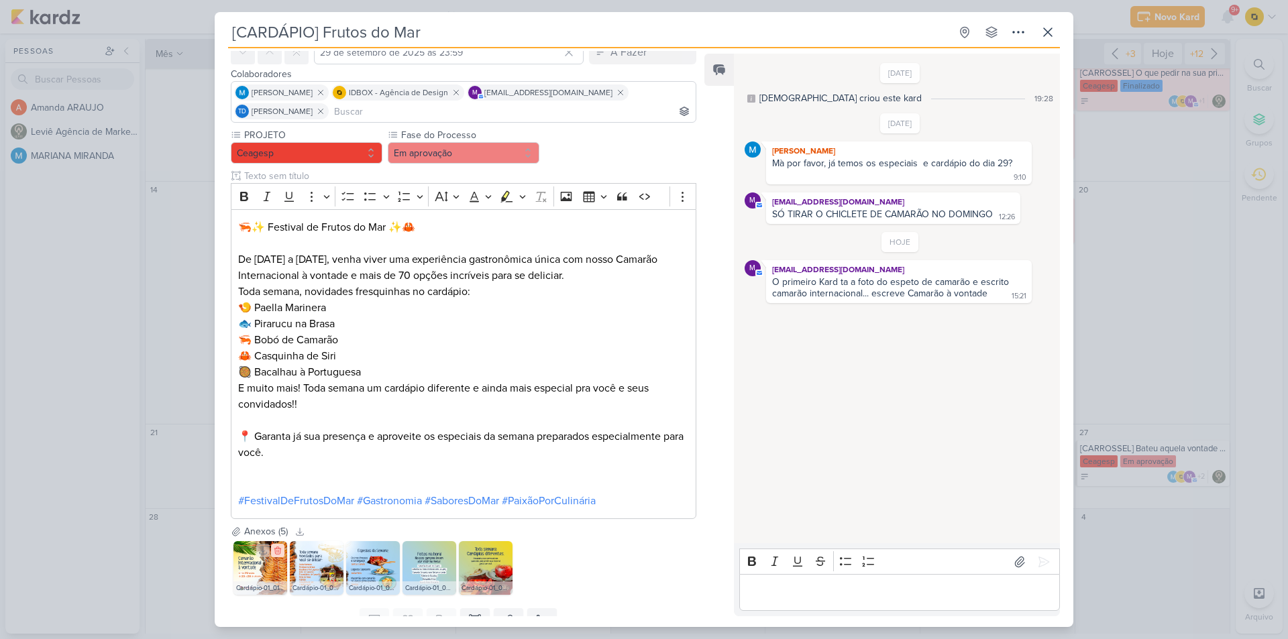
click at [276, 553] on icon at bounding box center [277, 550] width 9 height 9
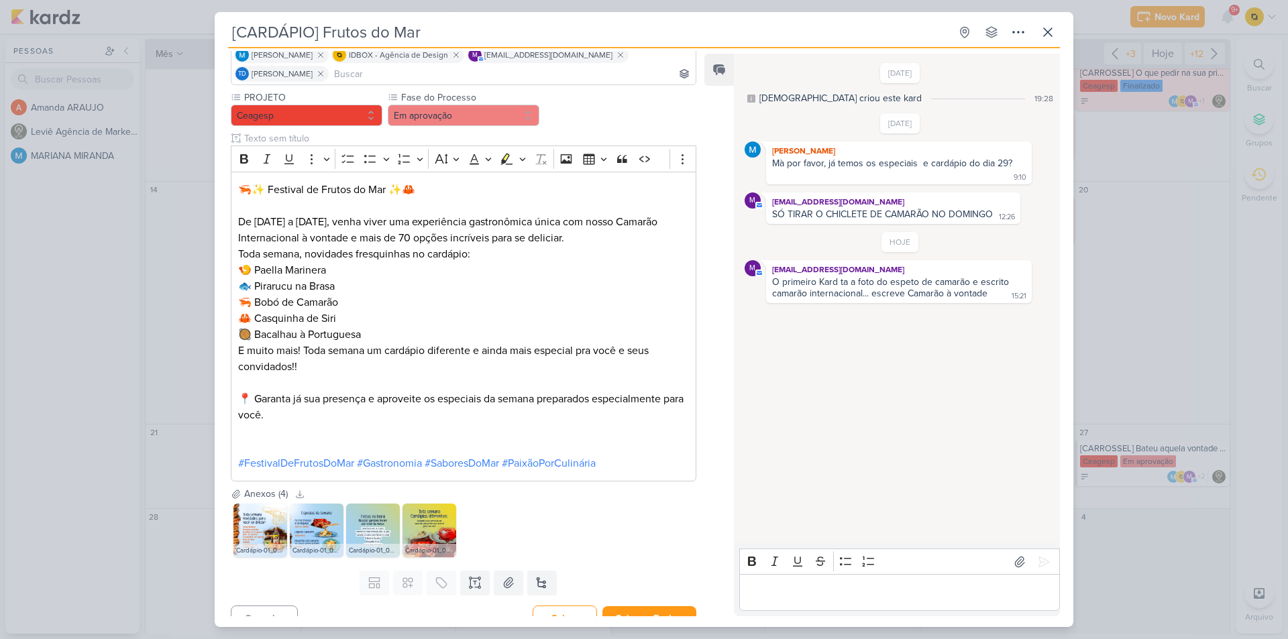
scroll to position [123, 0]
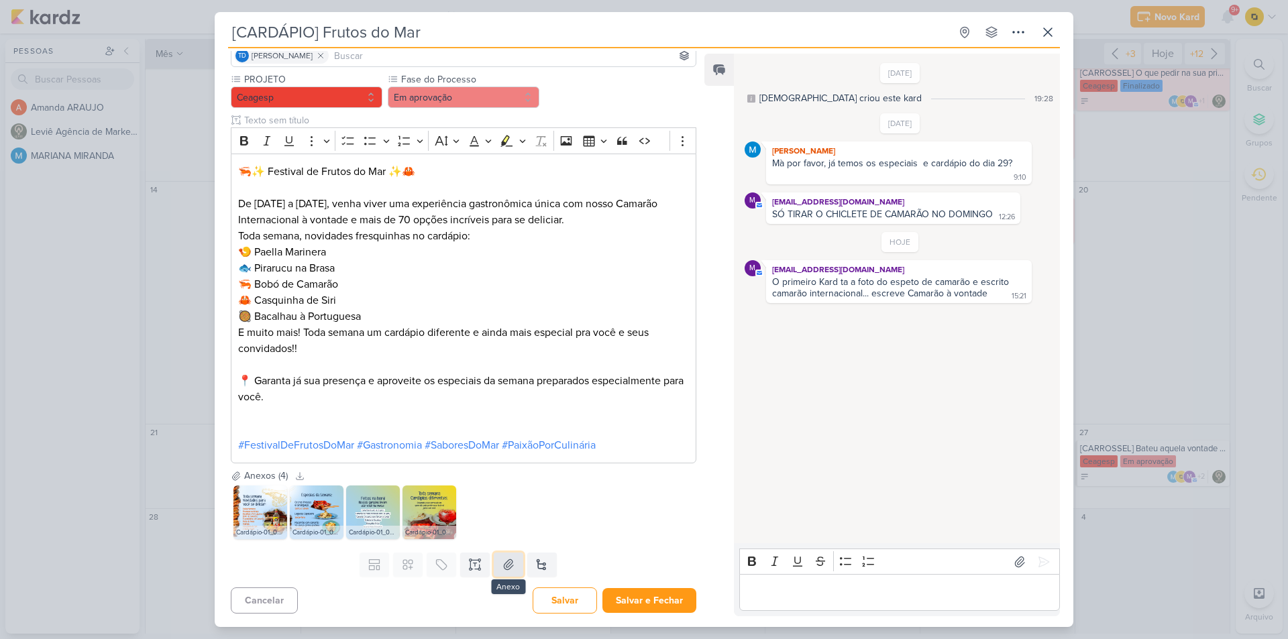
click at [503, 571] on icon at bounding box center [508, 564] width 13 height 13
click at [812, 595] on p "Editor editing area: main" at bounding box center [899, 593] width 307 height 16
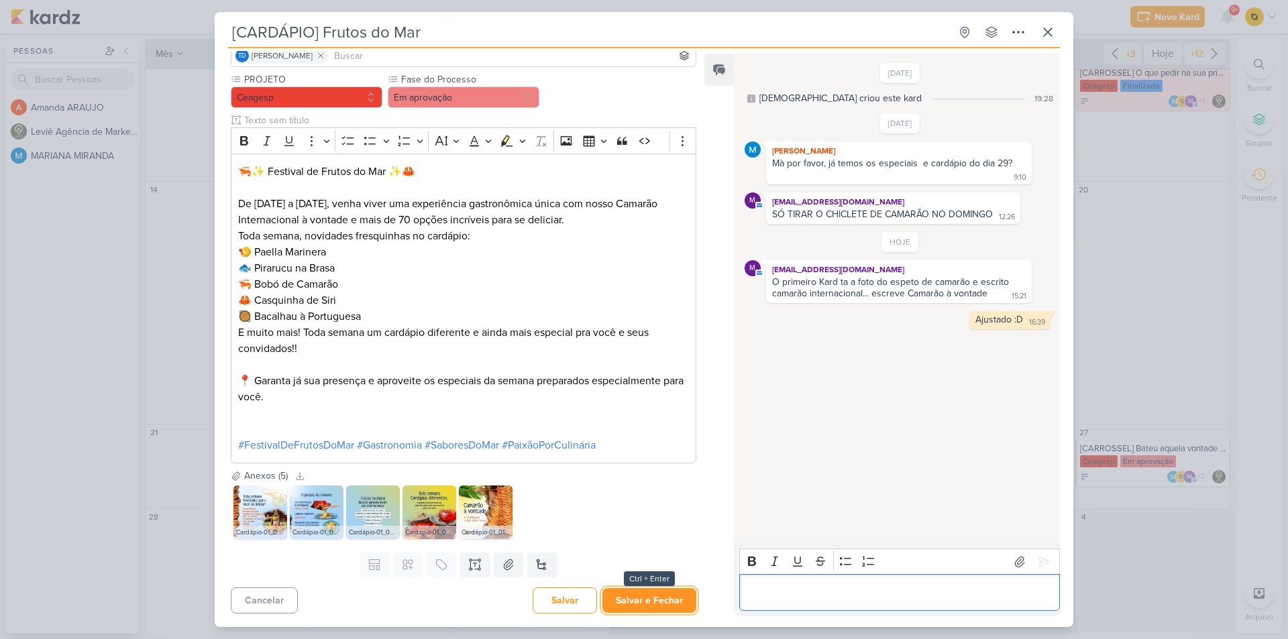
click at [631, 594] on button "Salvar e Fechar" at bounding box center [649, 600] width 94 height 25
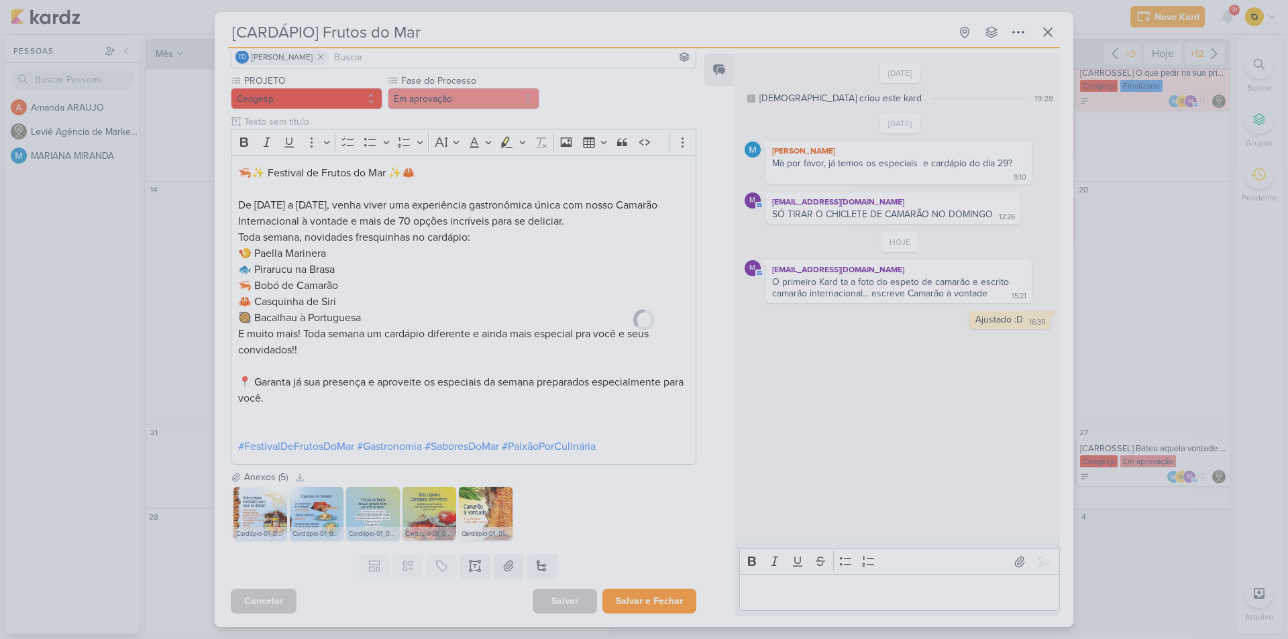
scroll to position [121, 0]
